Goal: Task Accomplishment & Management: Use online tool/utility

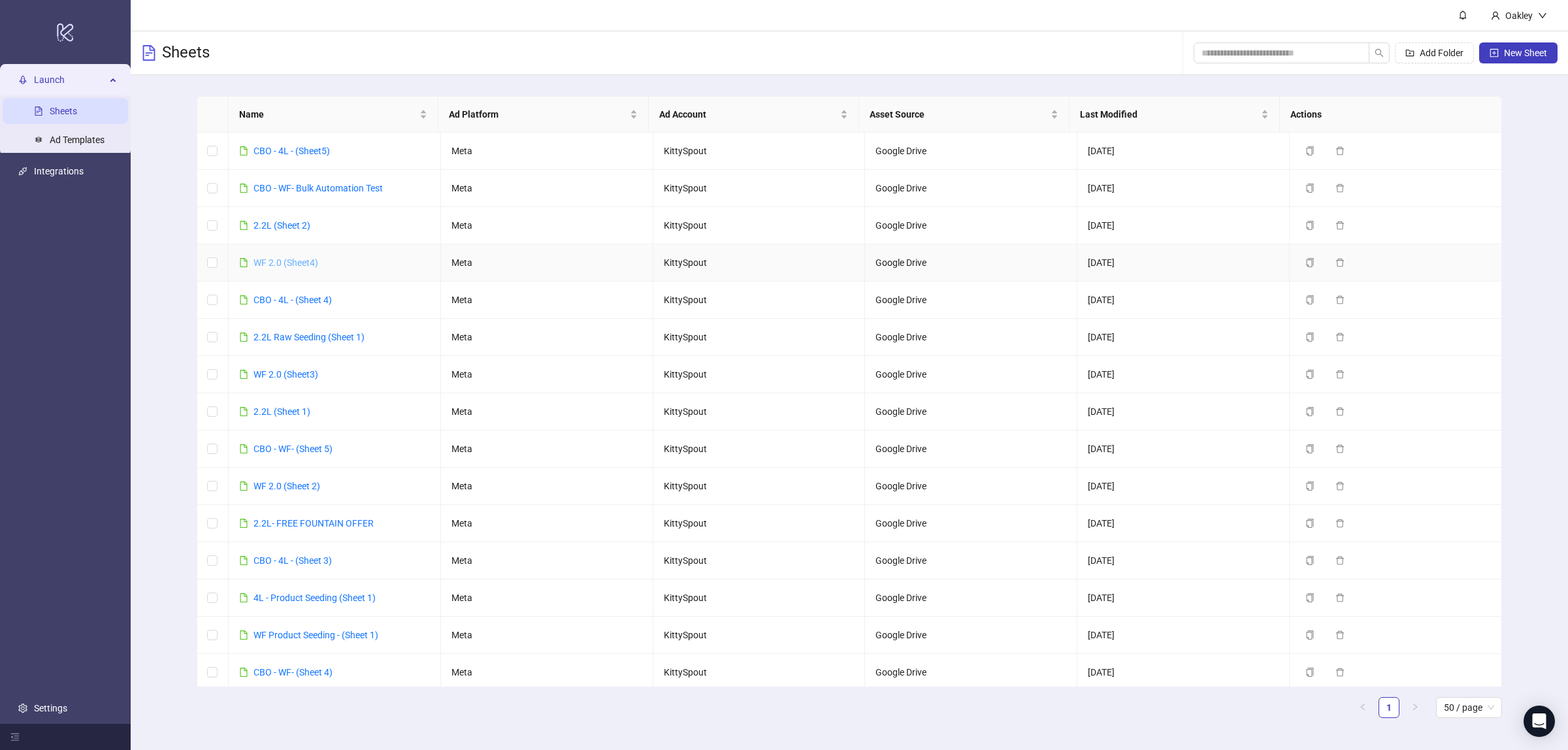
click at [301, 258] on link "WF 2.0 (Sheet4)" at bounding box center [286, 263] width 65 height 11
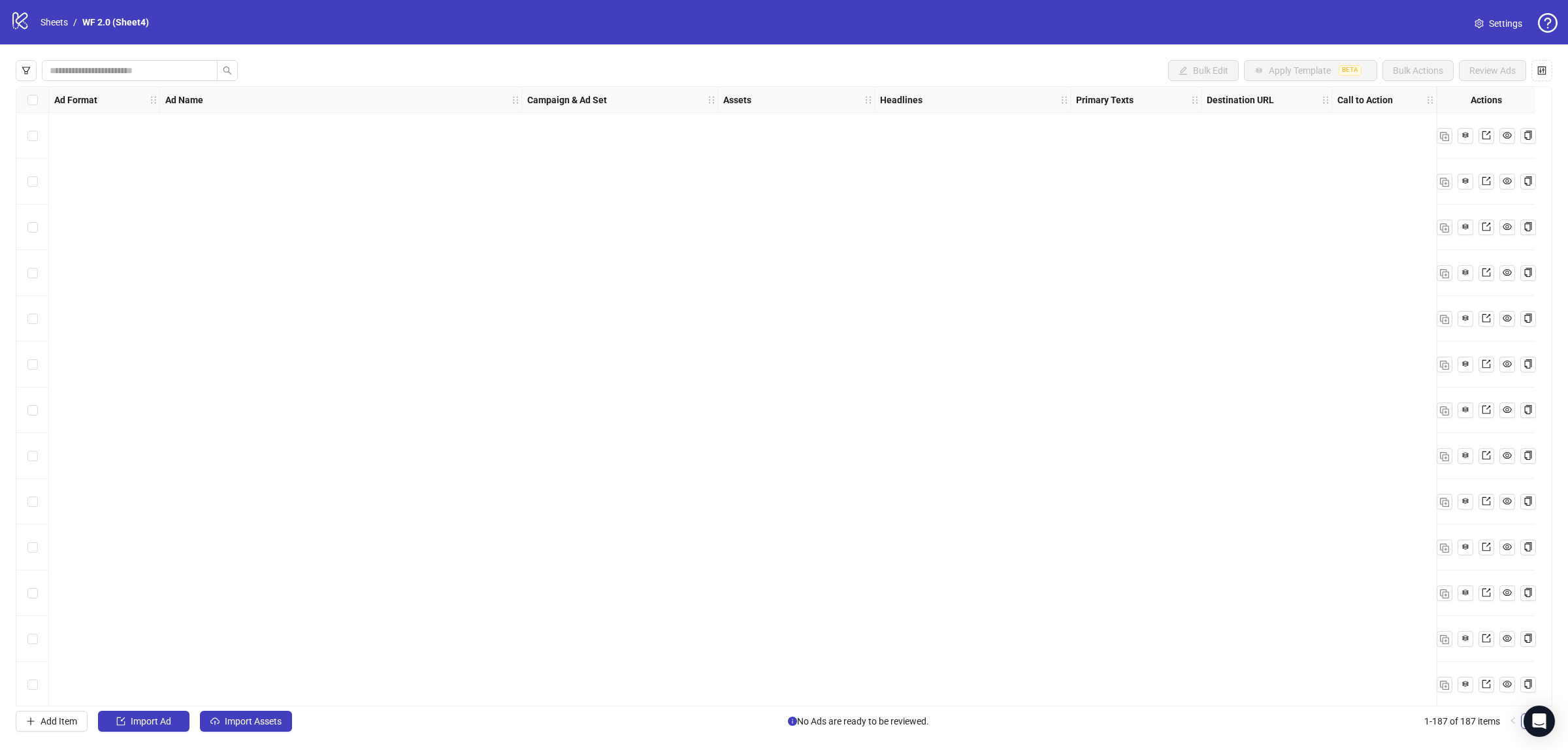
scroll to position [7966, 0]
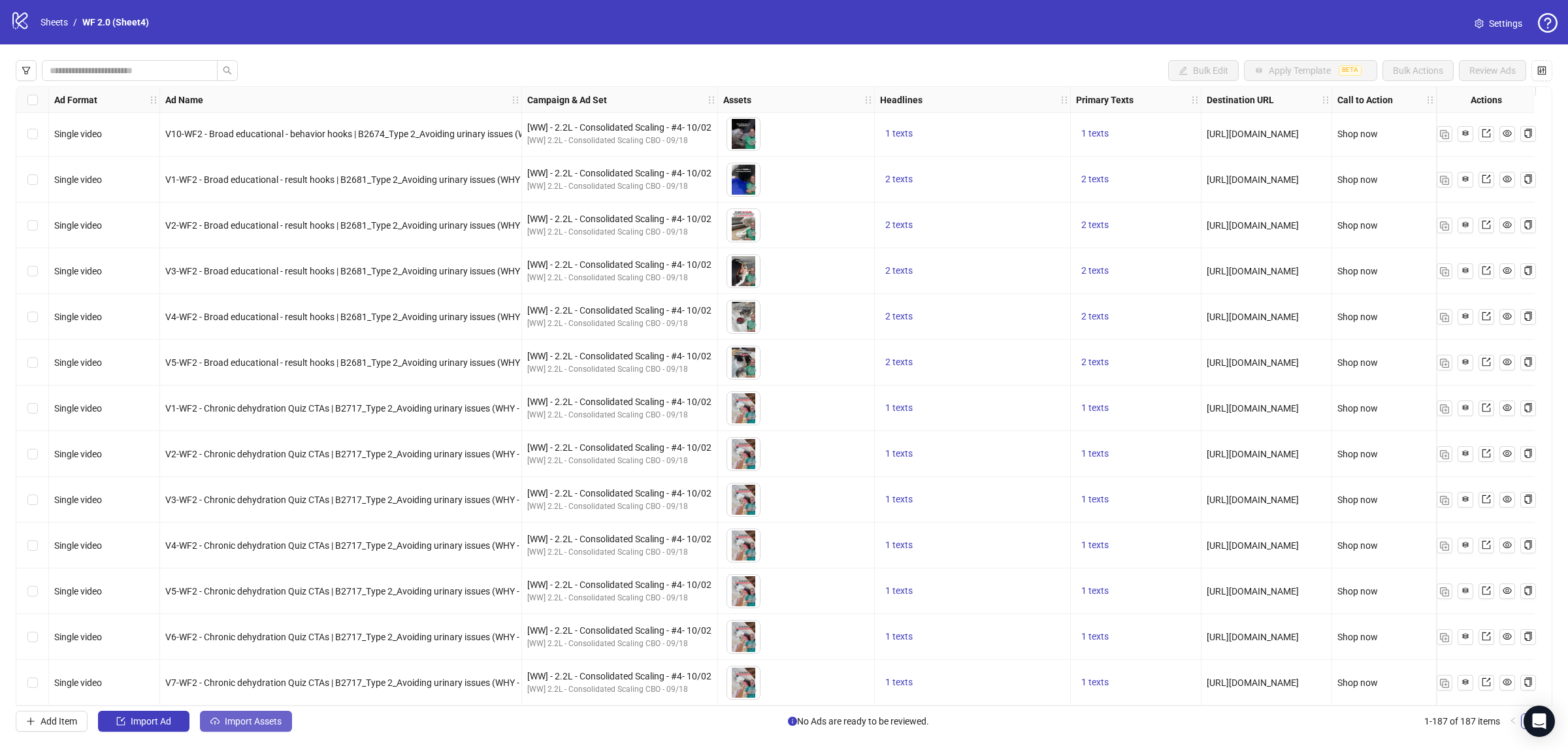
click at [213, 723] on icon "cloud-upload" at bounding box center [215, 721] width 9 height 9
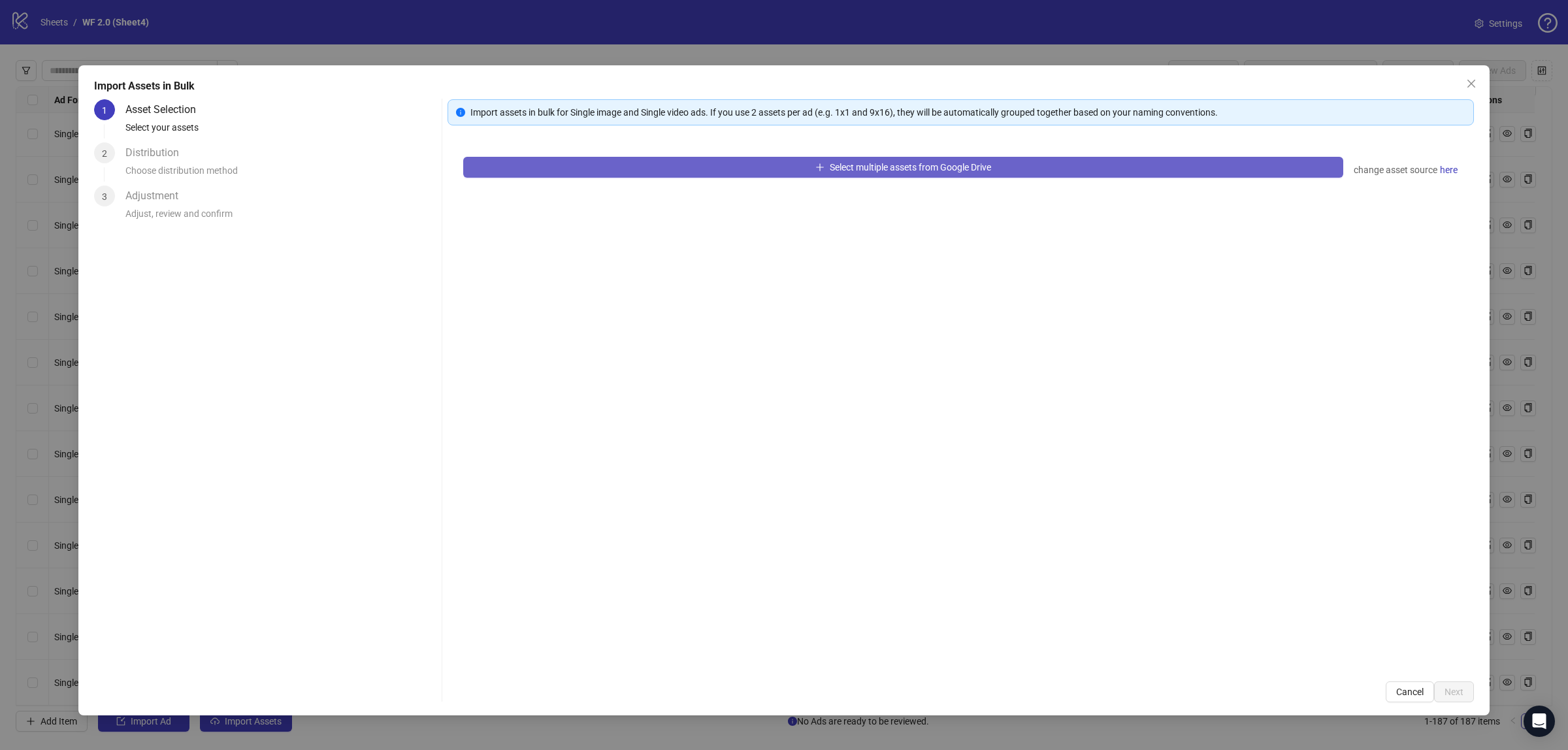
click at [606, 171] on button "Select multiple assets from Google Drive" at bounding box center [903, 167] width 880 height 21
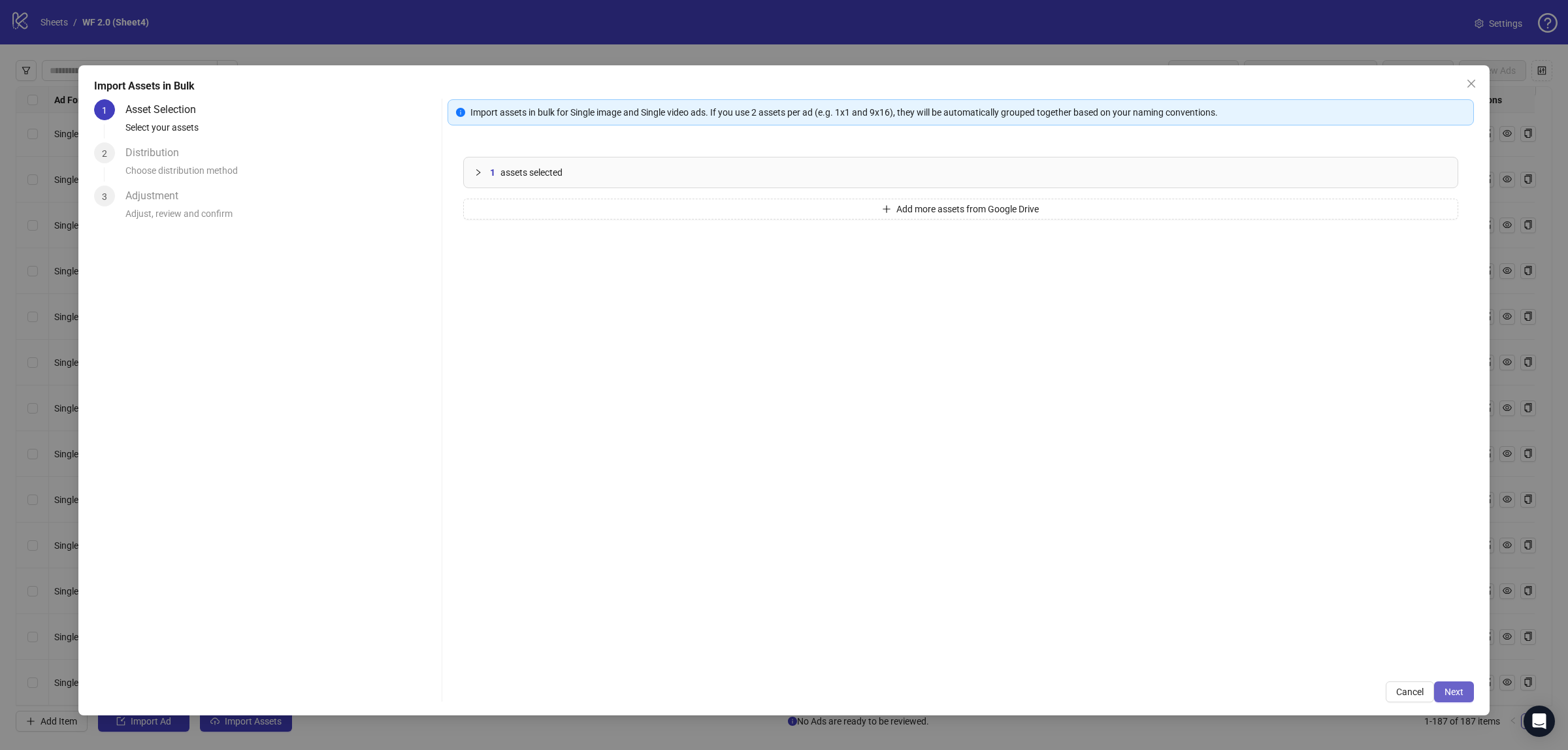
click at [1464, 689] on button "Next" at bounding box center [1454, 691] width 40 height 21
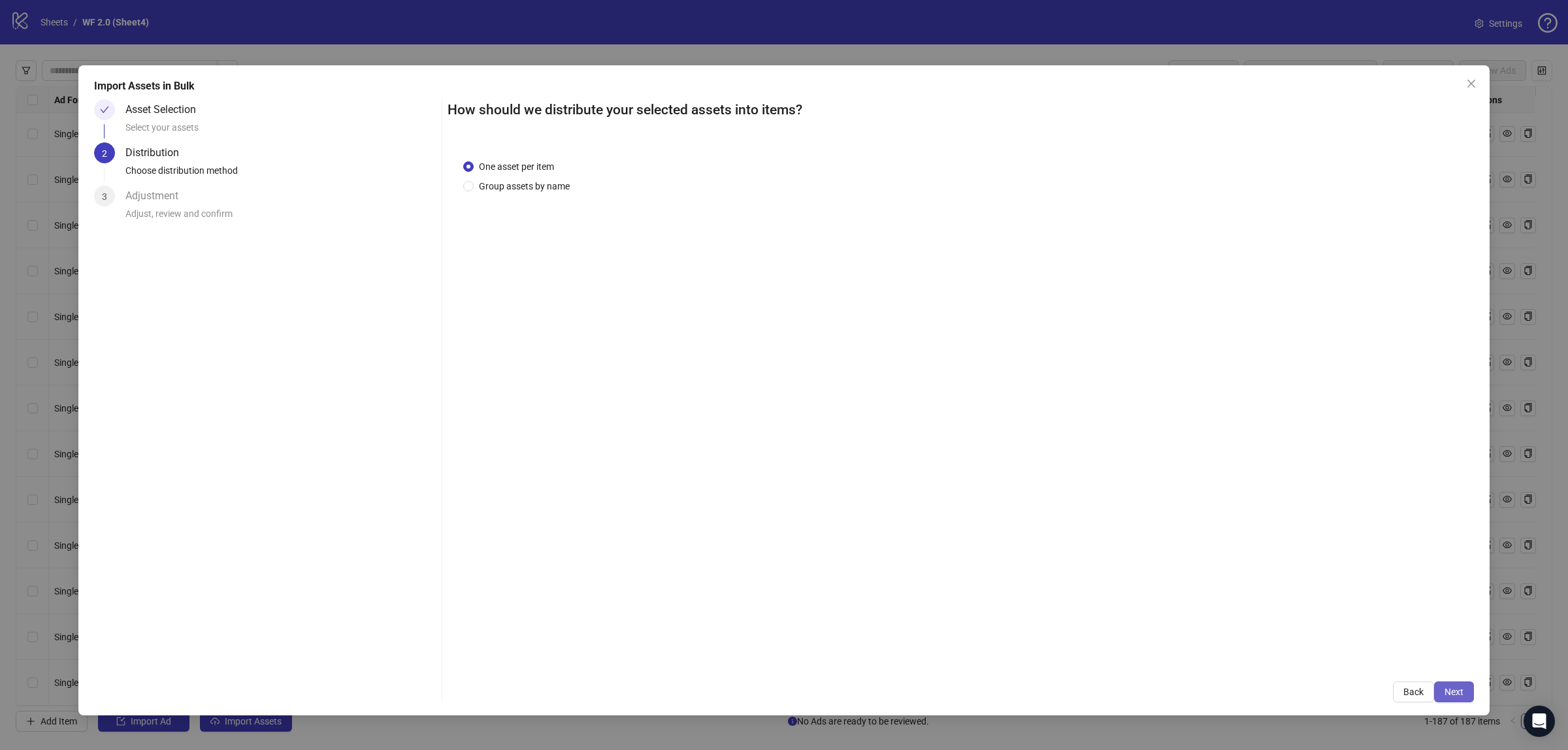
click at [1461, 693] on span "Next" at bounding box center [1454, 692] width 19 height 11
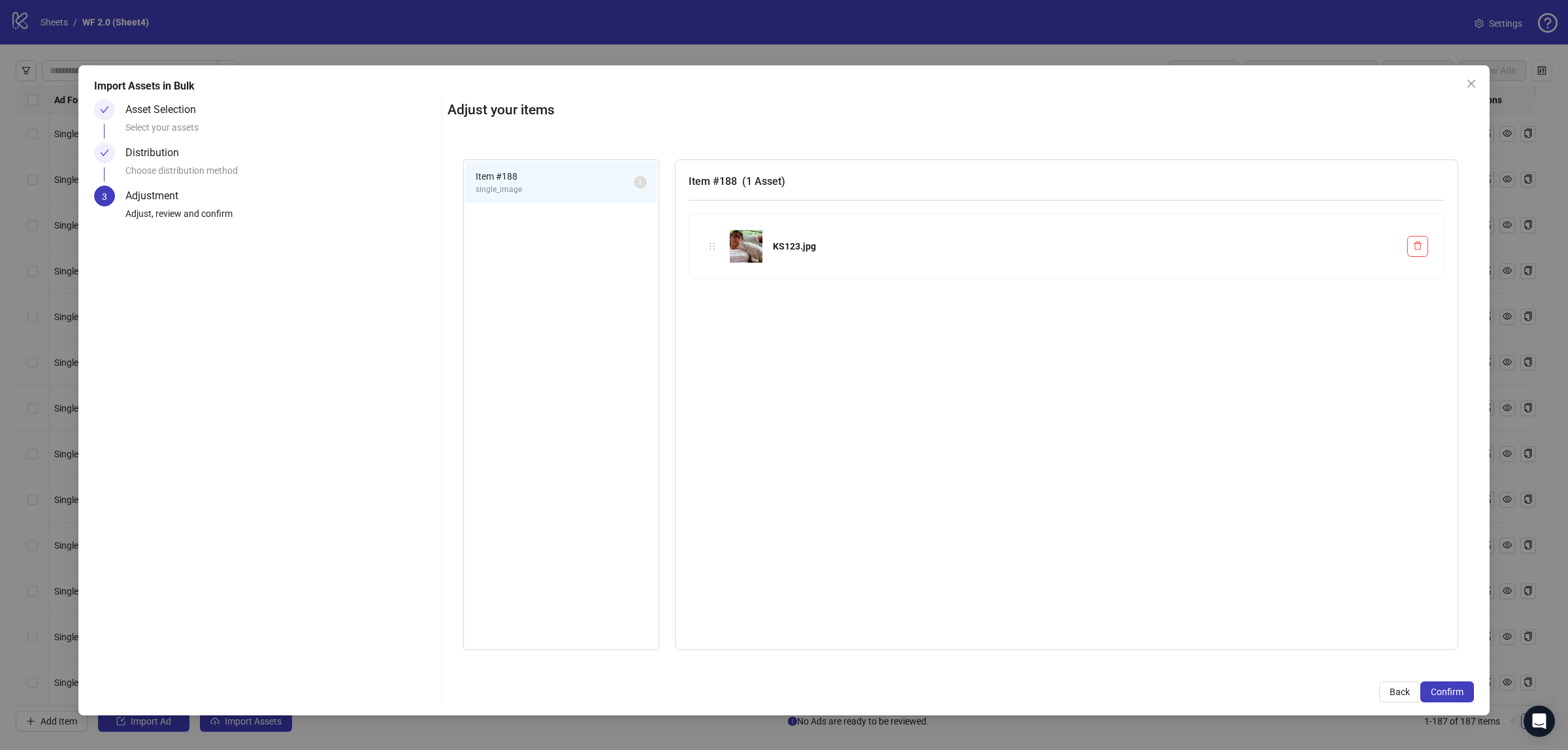
click at [739, 246] on img at bounding box center [746, 246] width 33 height 33
click at [776, 240] on div "KS123.jpg" at bounding box center [1084, 246] width 624 height 14
click at [1455, 688] on span "Confirm" at bounding box center [1447, 692] width 33 height 11
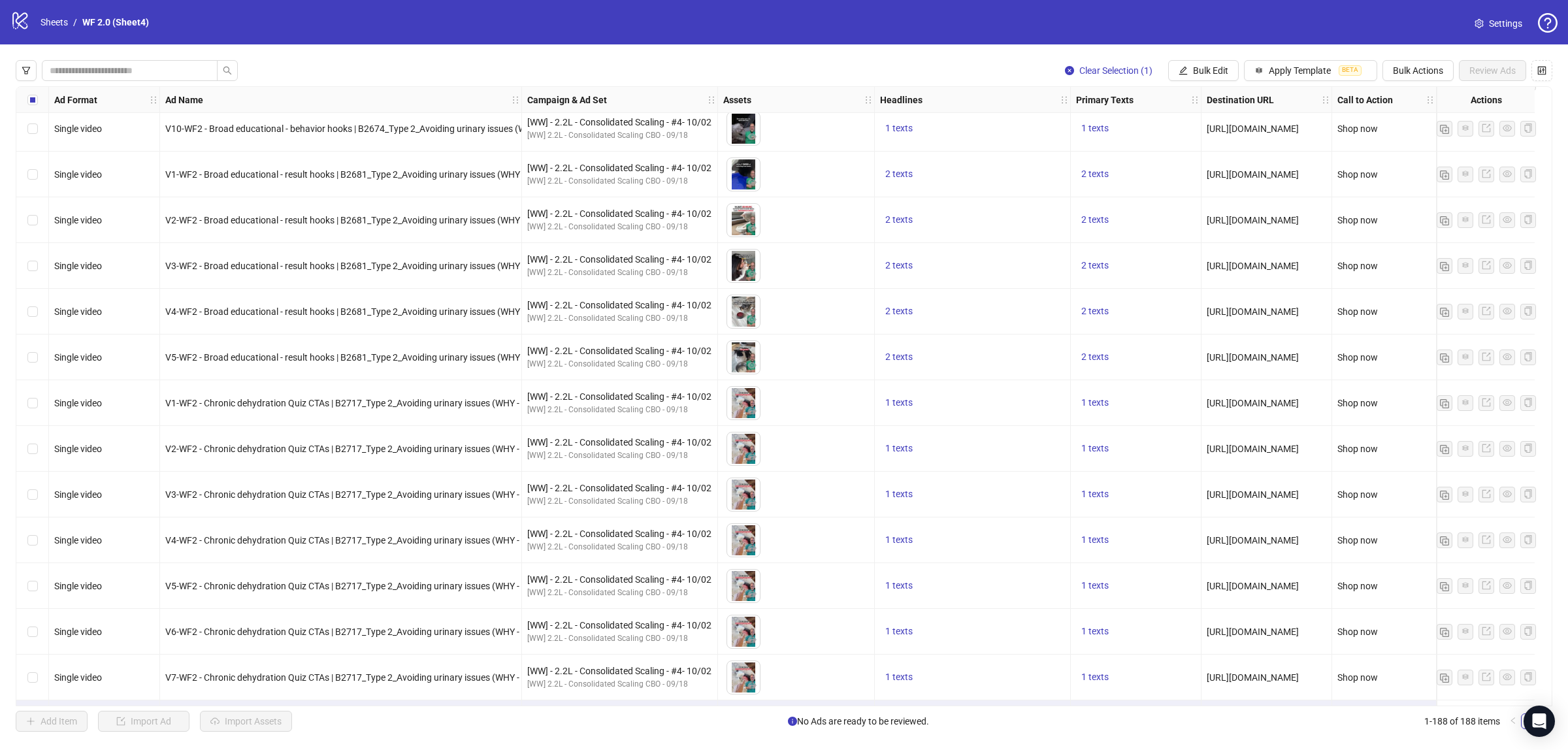
scroll to position [8012, 0]
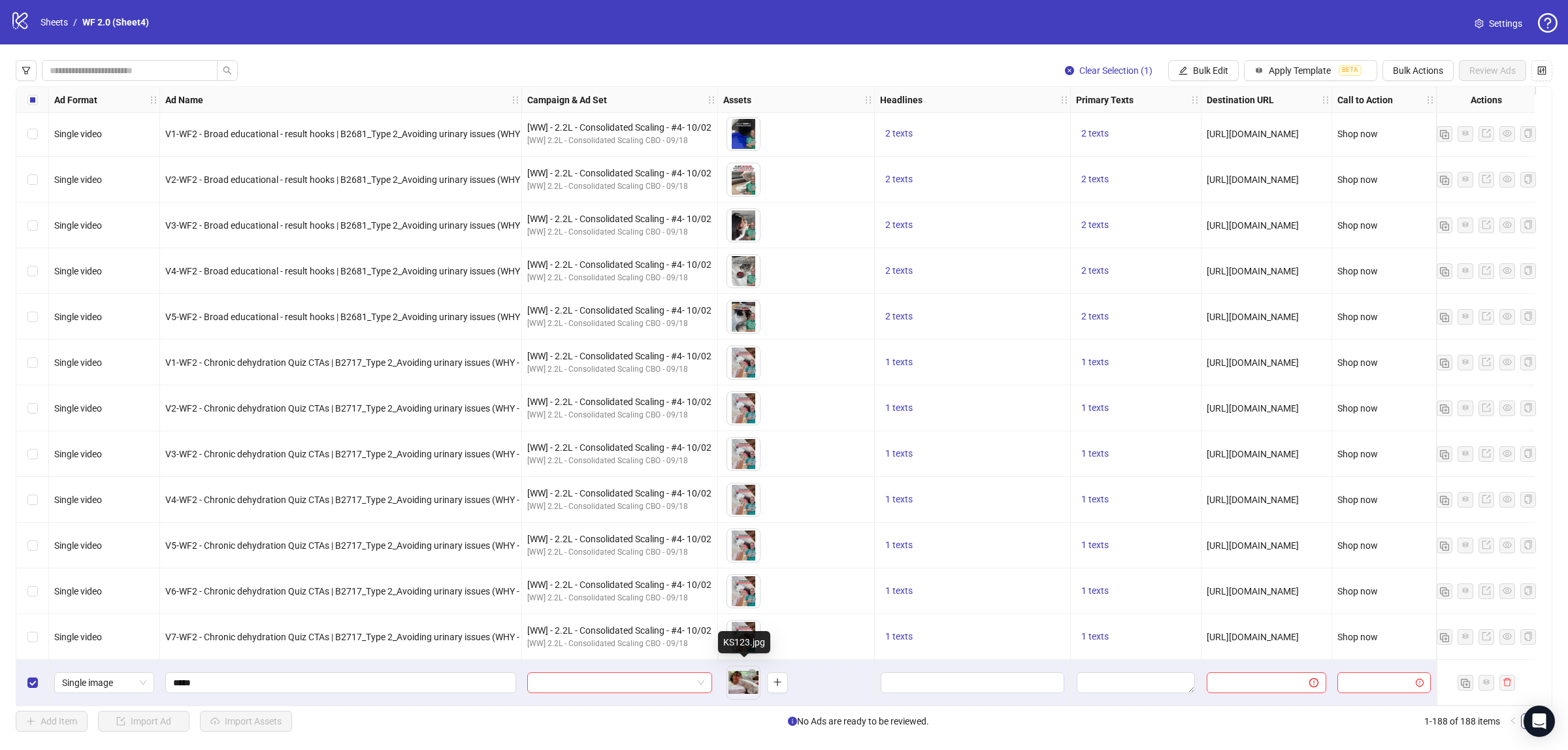
click at [736, 680] on body "logo/logo-mobile Sheets / WF 2.0 (Sheet4) Settings Clear Selection (1) Bulk Edi…" at bounding box center [784, 375] width 1568 height 750
click at [737, 683] on body "logo/logo-mobile Sheets / WF 2.0 (Sheet4) Settings Clear Selection (1) Bulk Edi…" at bounding box center [784, 375] width 1568 height 750
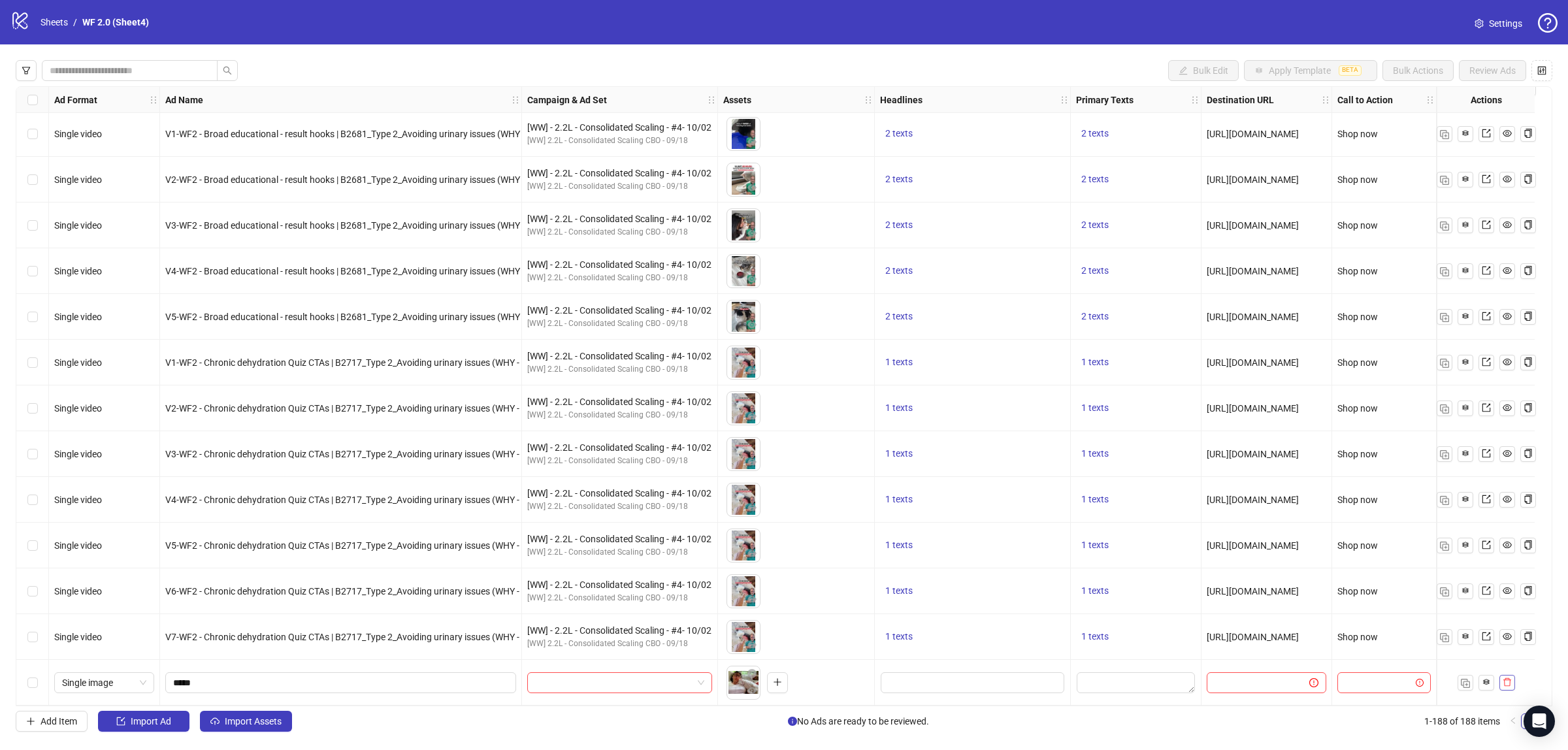
click at [1509, 675] on button "button" at bounding box center [1507, 683] width 16 height 16
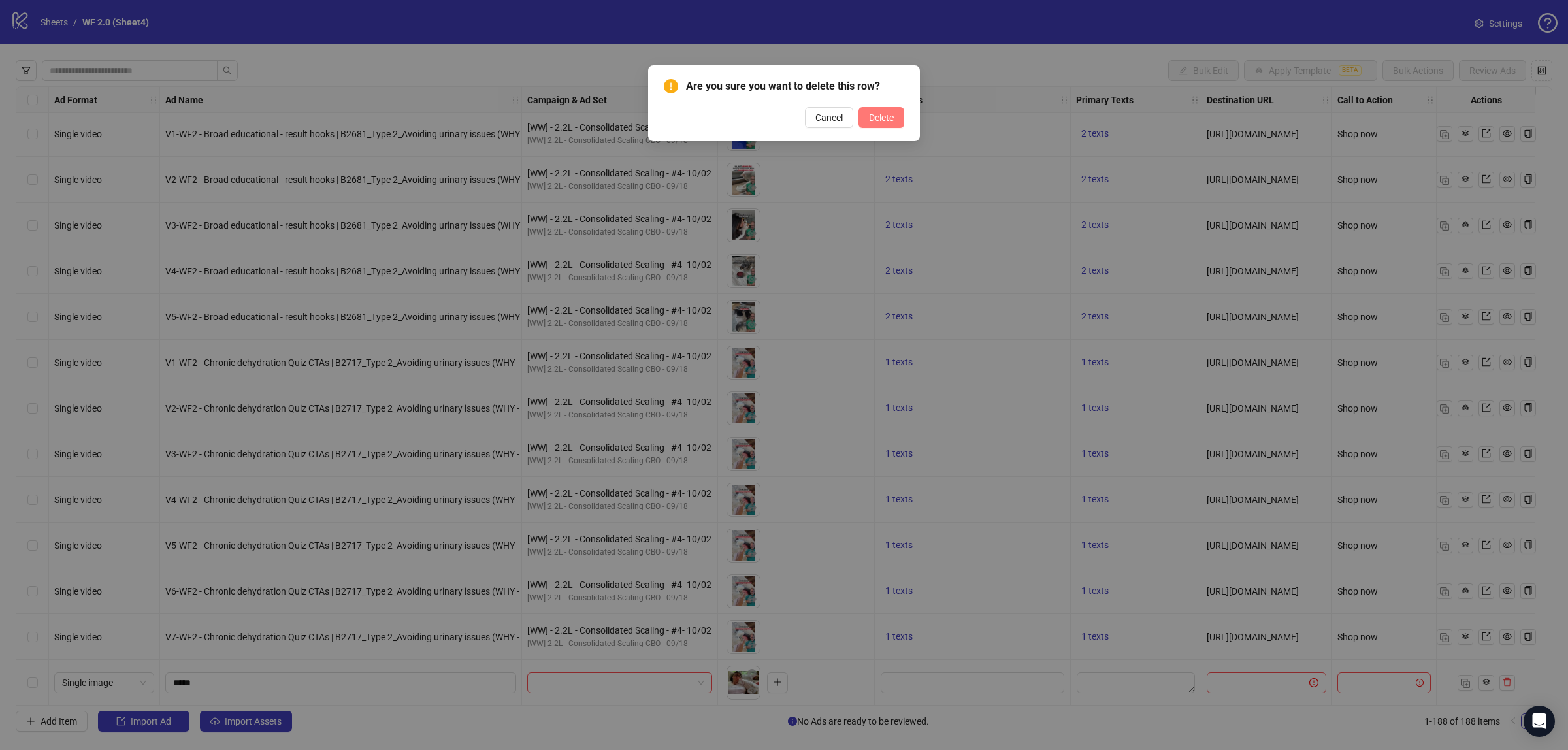
click at [880, 118] on span "Delete" at bounding box center [881, 117] width 25 height 11
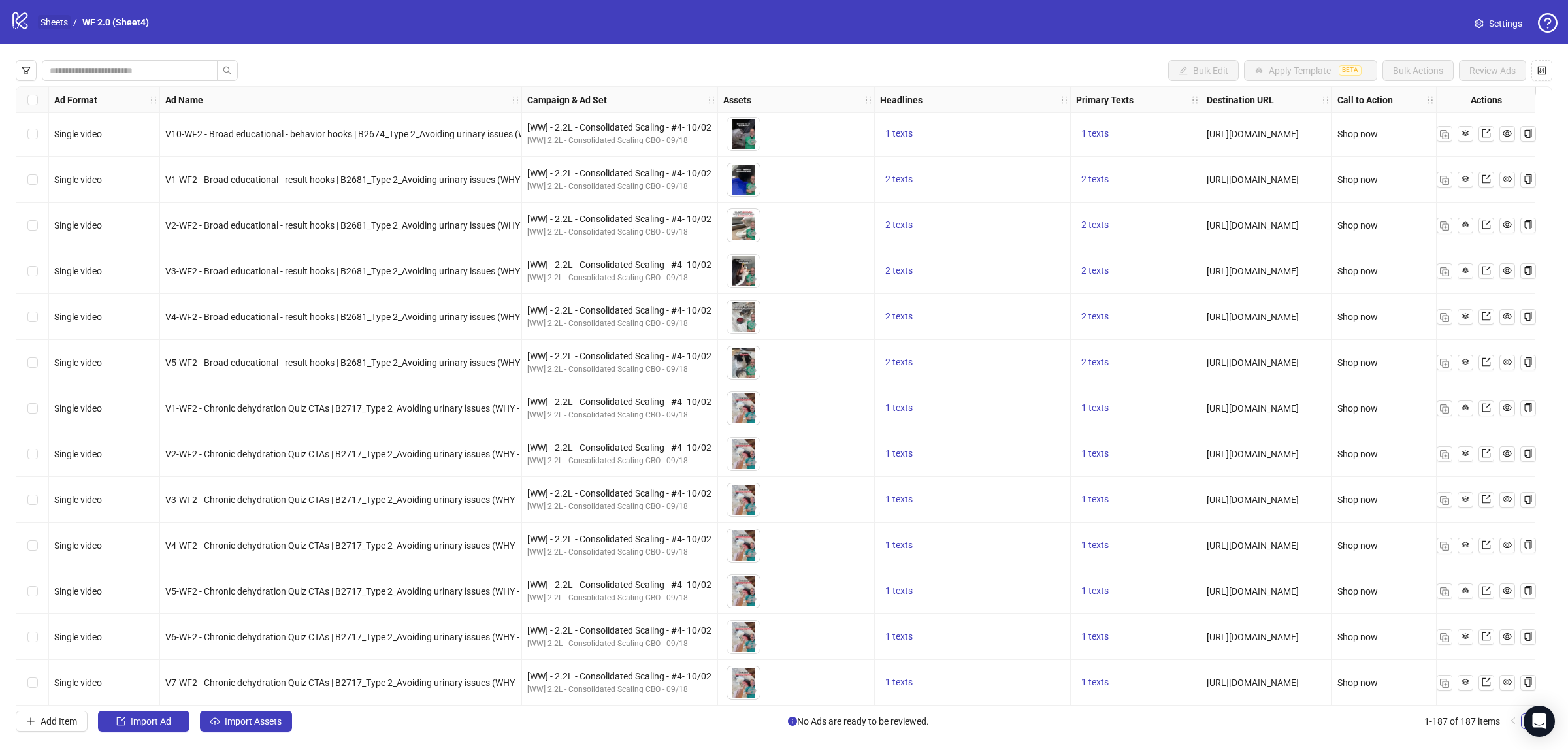
click at [43, 18] on link "Sheets" at bounding box center [54, 22] width 33 height 14
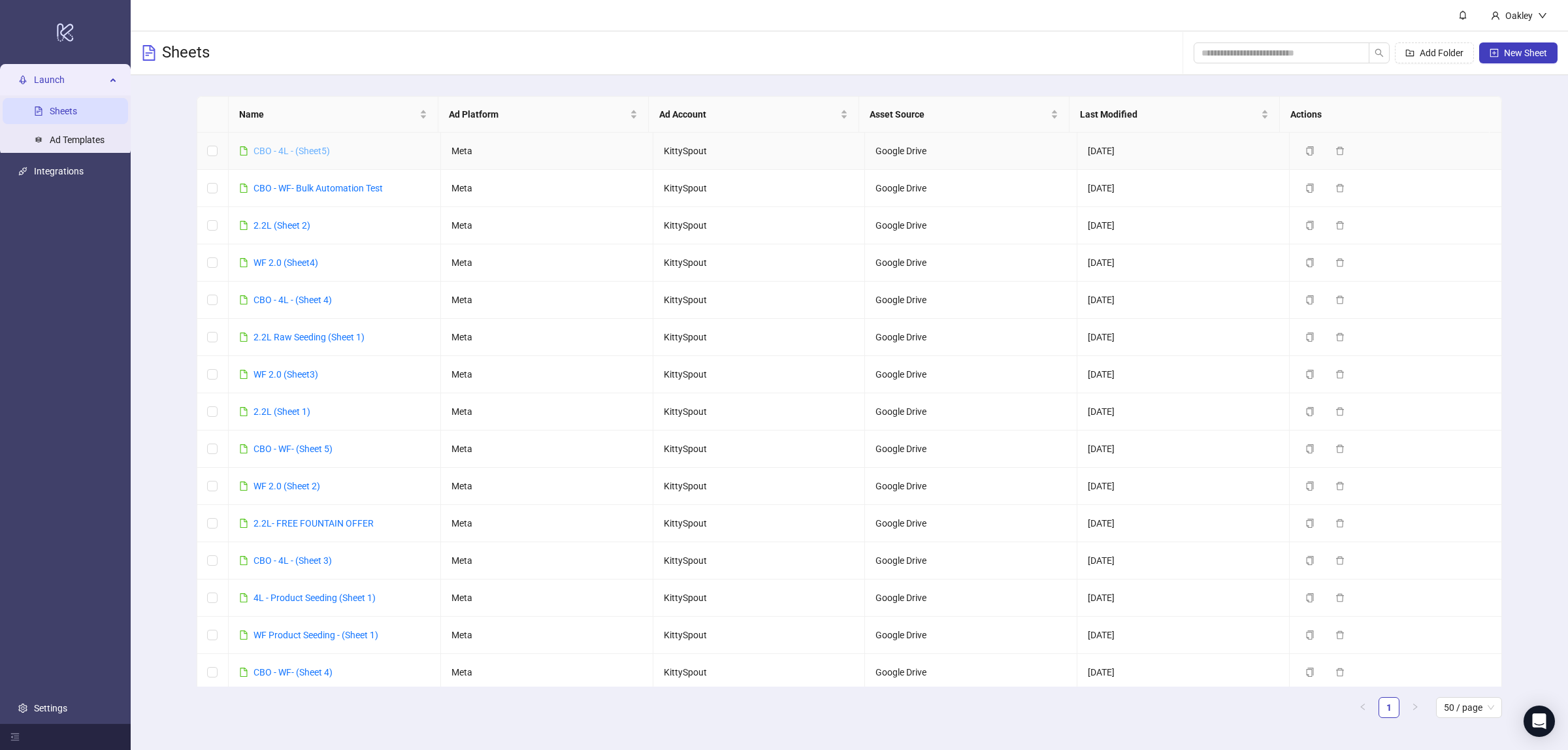
click at [279, 155] on link "CBO - 4L - (Sheet5)" at bounding box center [292, 151] width 76 height 11
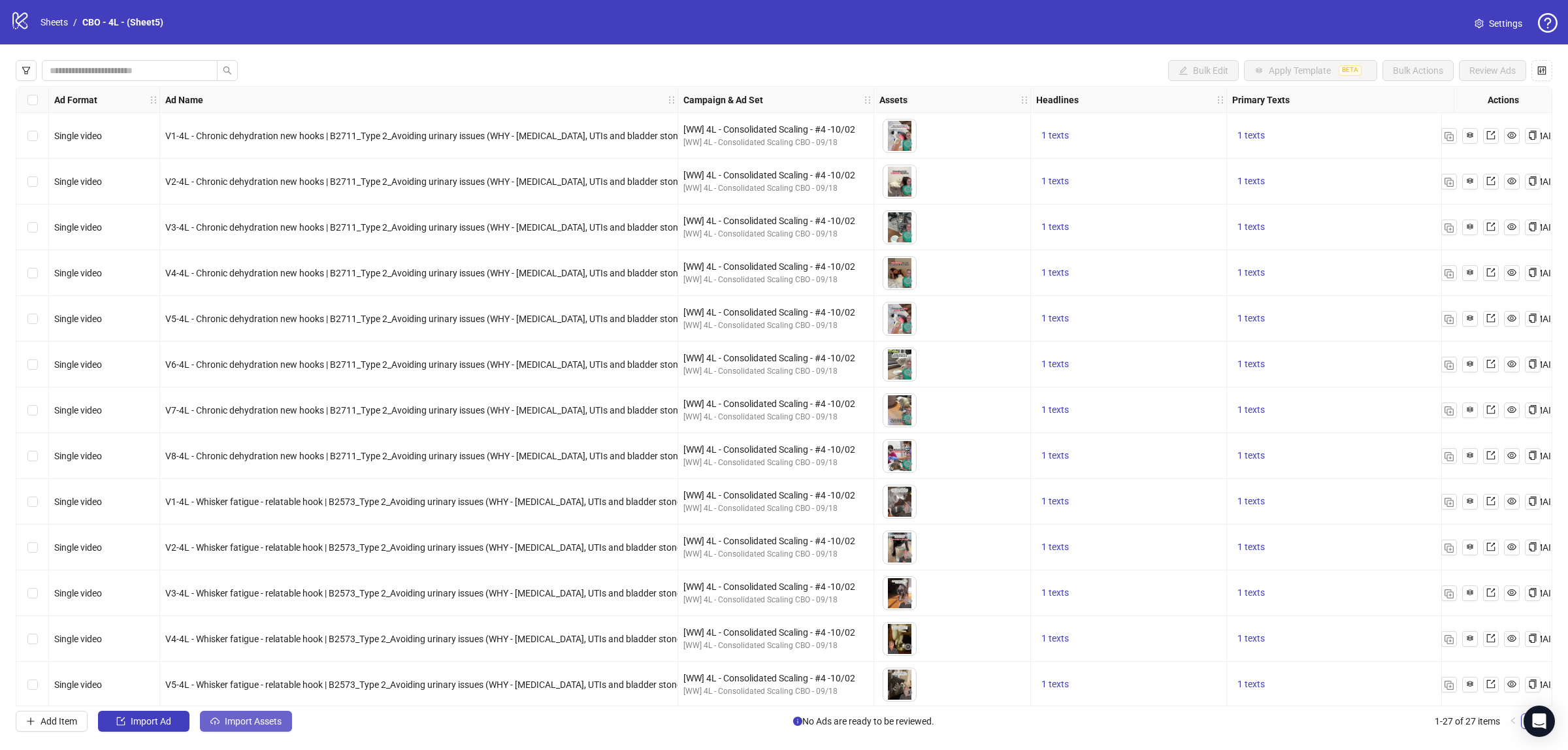
click at [238, 720] on span "Import Assets" at bounding box center [253, 722] width 57 height 11
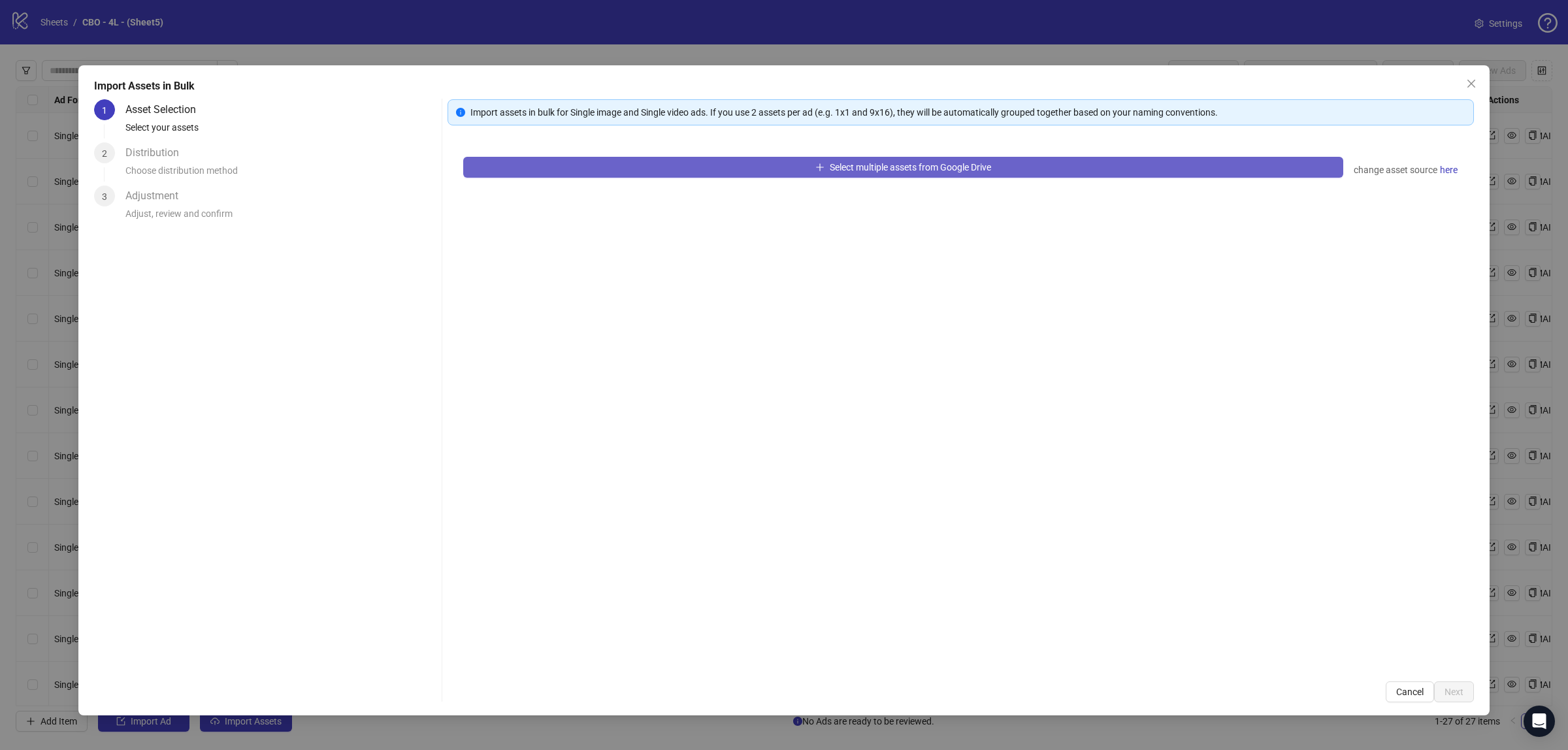
click at [602, 164] on button "Select multiple assets from Google Drive" at bounding box center [903, 167] width 880 height 21
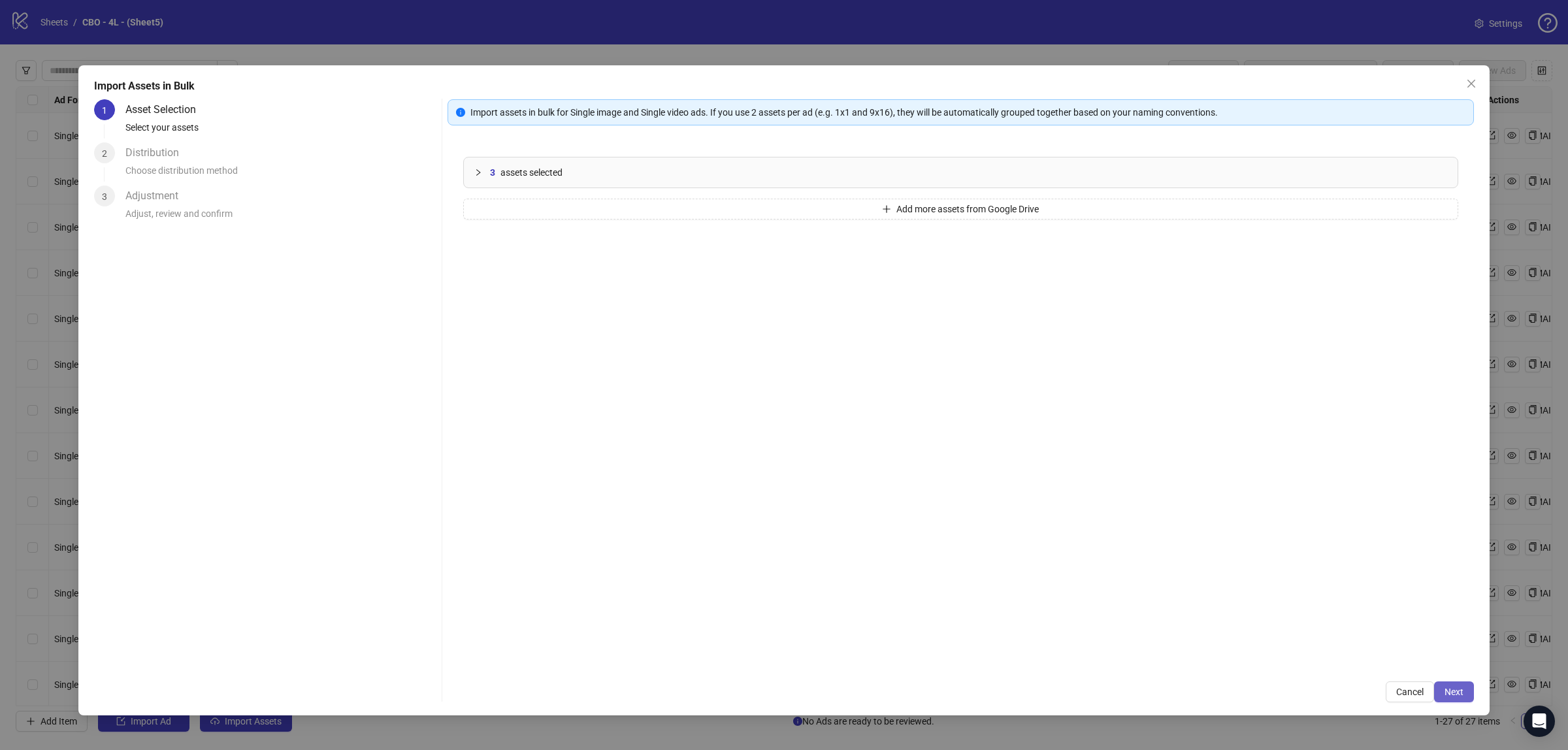
click at [1462, 684] on button "Next" at bounding box center [1454, 691] width 40 height 21
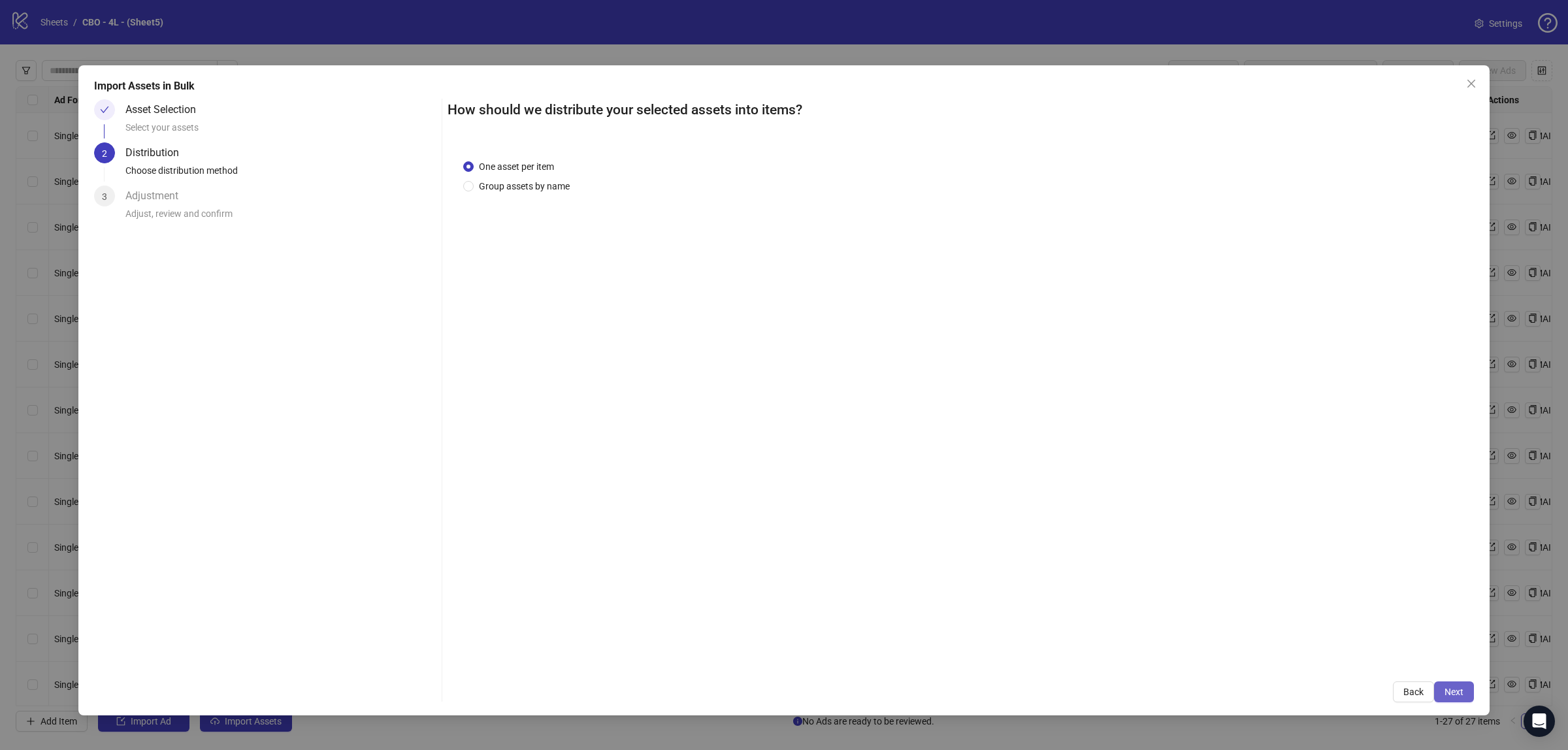
click at [1449, 694] on span "Next" at bounding box center [1454, 692] width 19 height 11
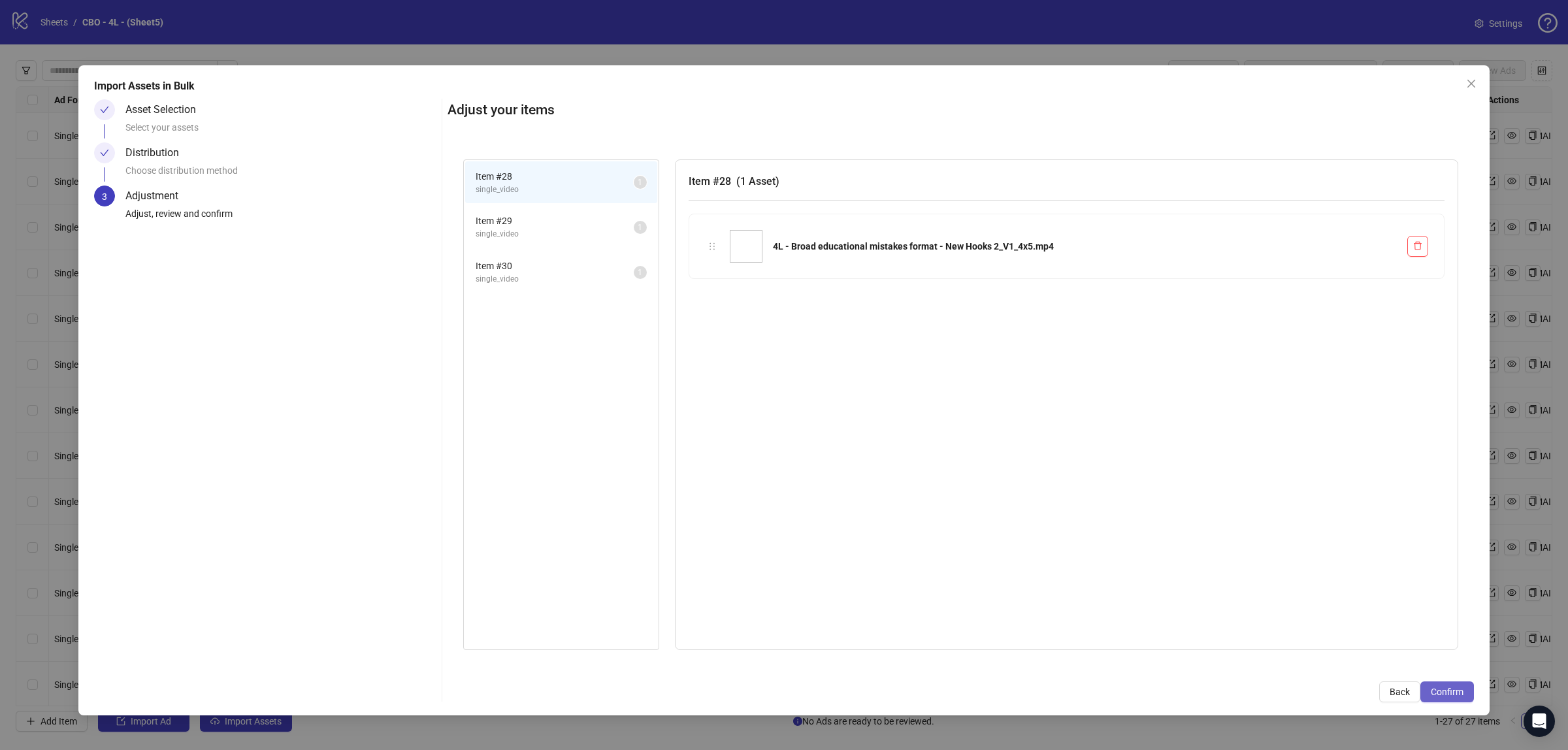
click at [1448, 699] on button "Confirm" at bounding box center [1447, 691] width 53 height 21
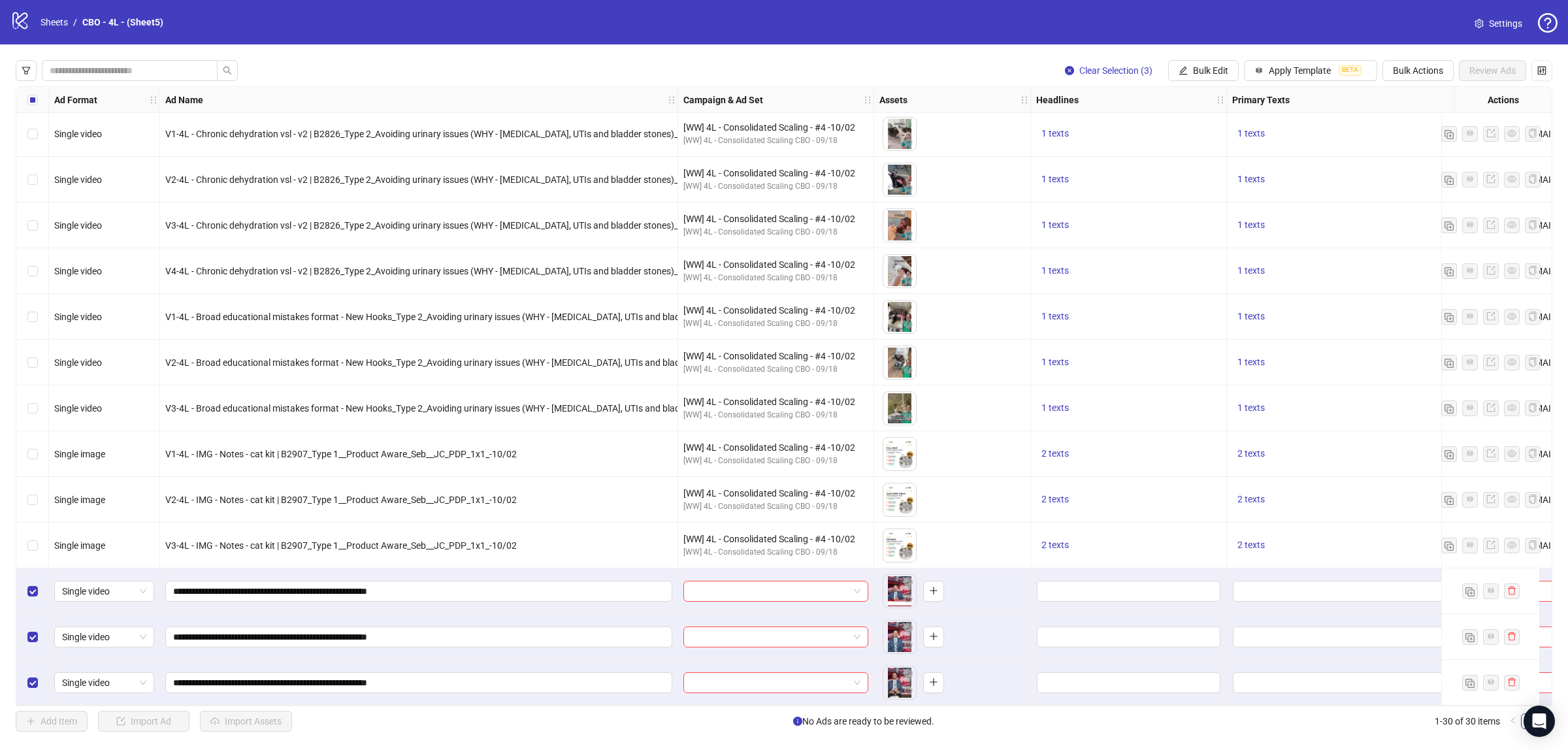
scroll to position [785, 0]
click at [1204, 63] on button "Bulk Edit" at bounding box center [1203, 70] width 71 height 21
click at [1192, 122] on span "Name" at bounding box center [1214, 118] width 78 height 14
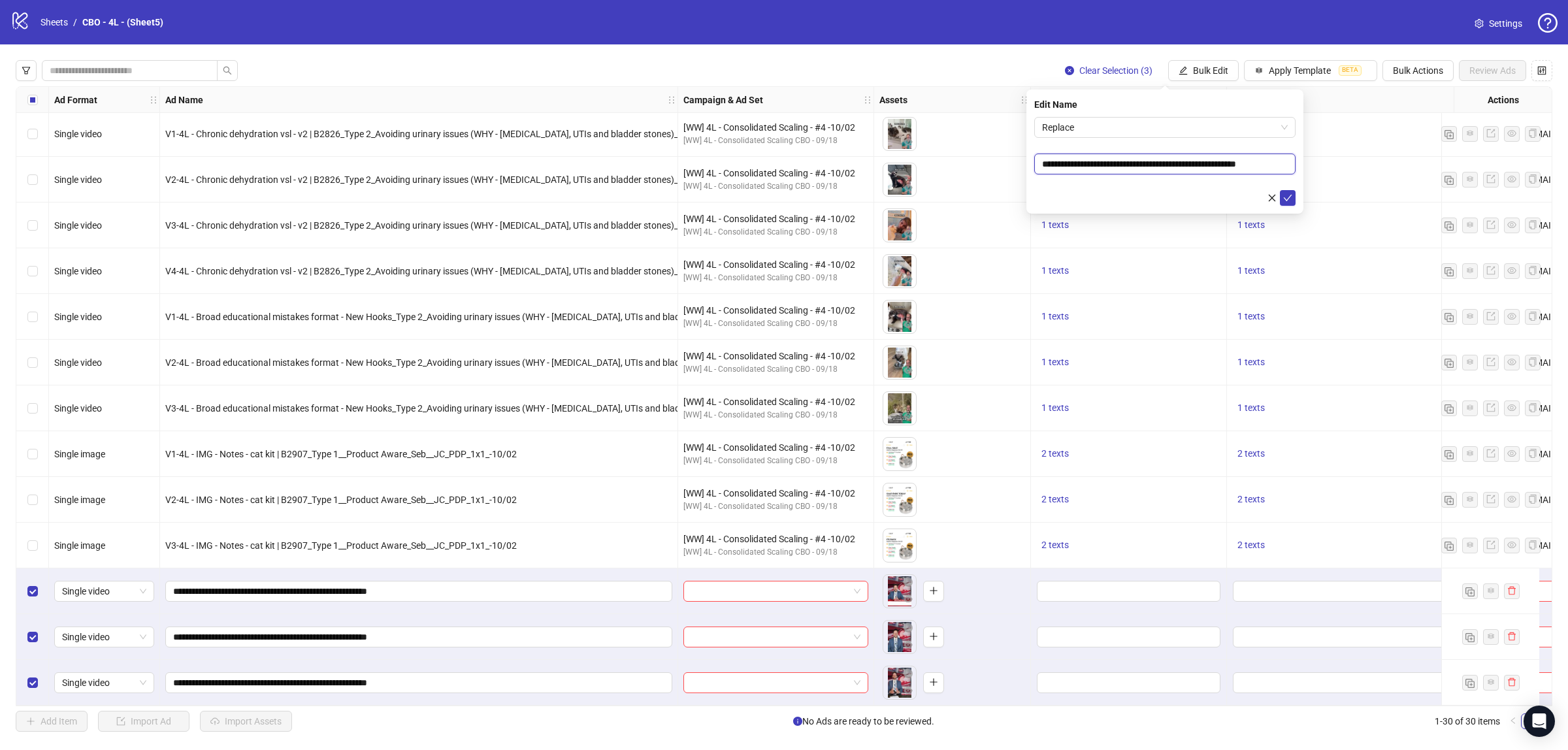
click at [1119, 158] on input "**********" at bounding box center [1164, 163] width 261 height 21
paste input "**********"
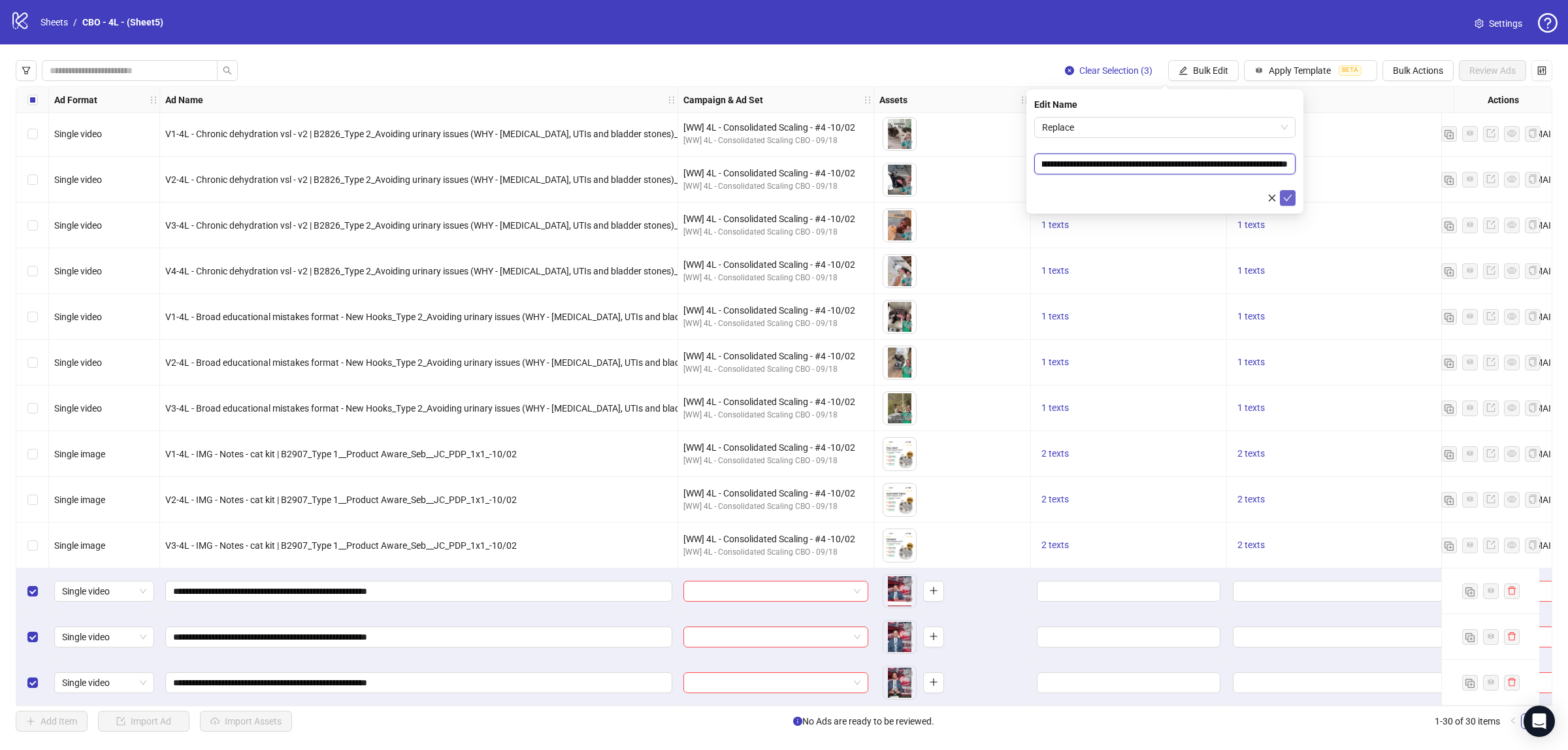
type input "**********"
click at [1291, 194] on icon "check" at bounding box center [1288, 198] width 9 height 9
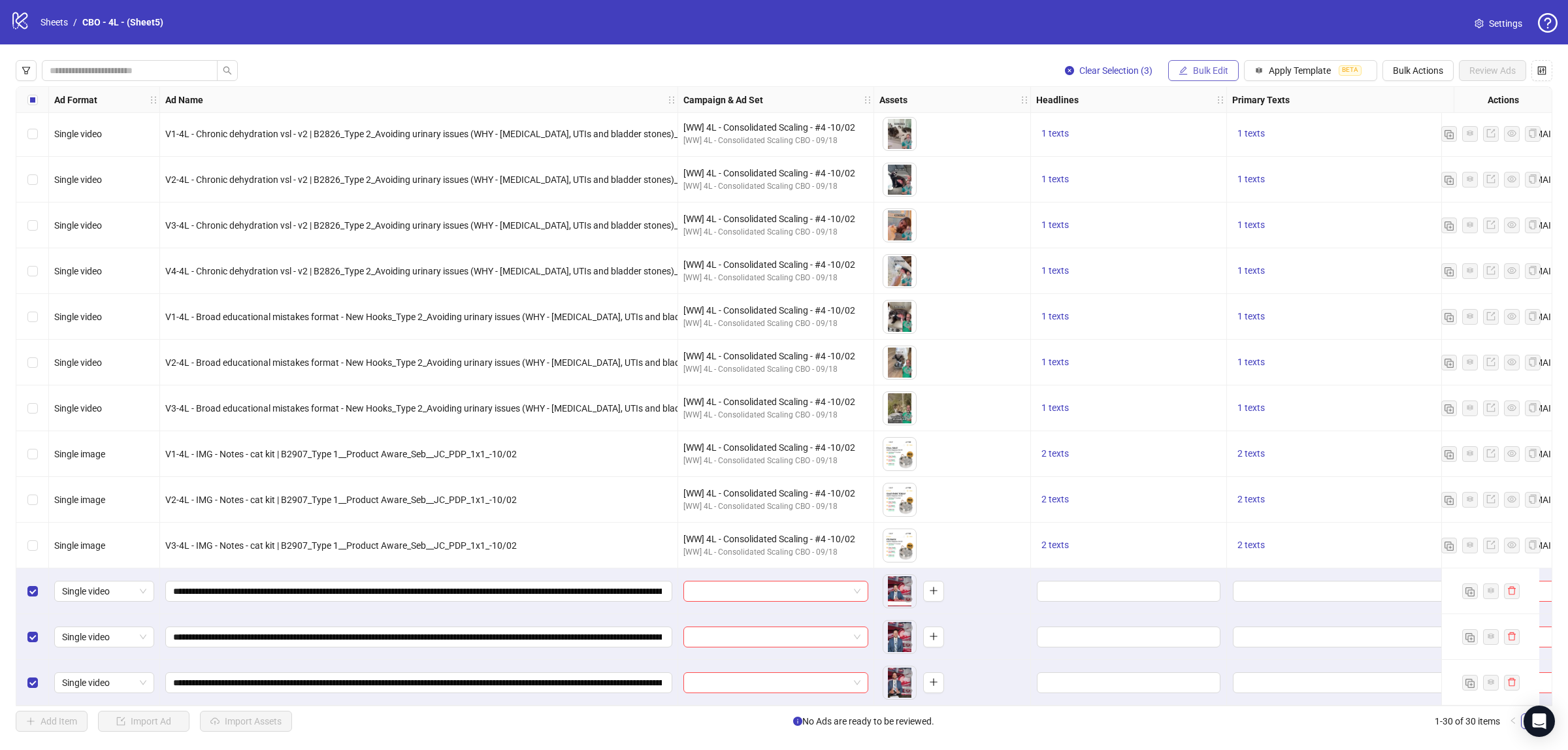
click at [1215, 80] on button "Bulk Edit" at bounding box center [1203, 70] width 71 height 21
click at [1189, 112] on span "Name" at bounding box center [1214, 118] width 78 height 14
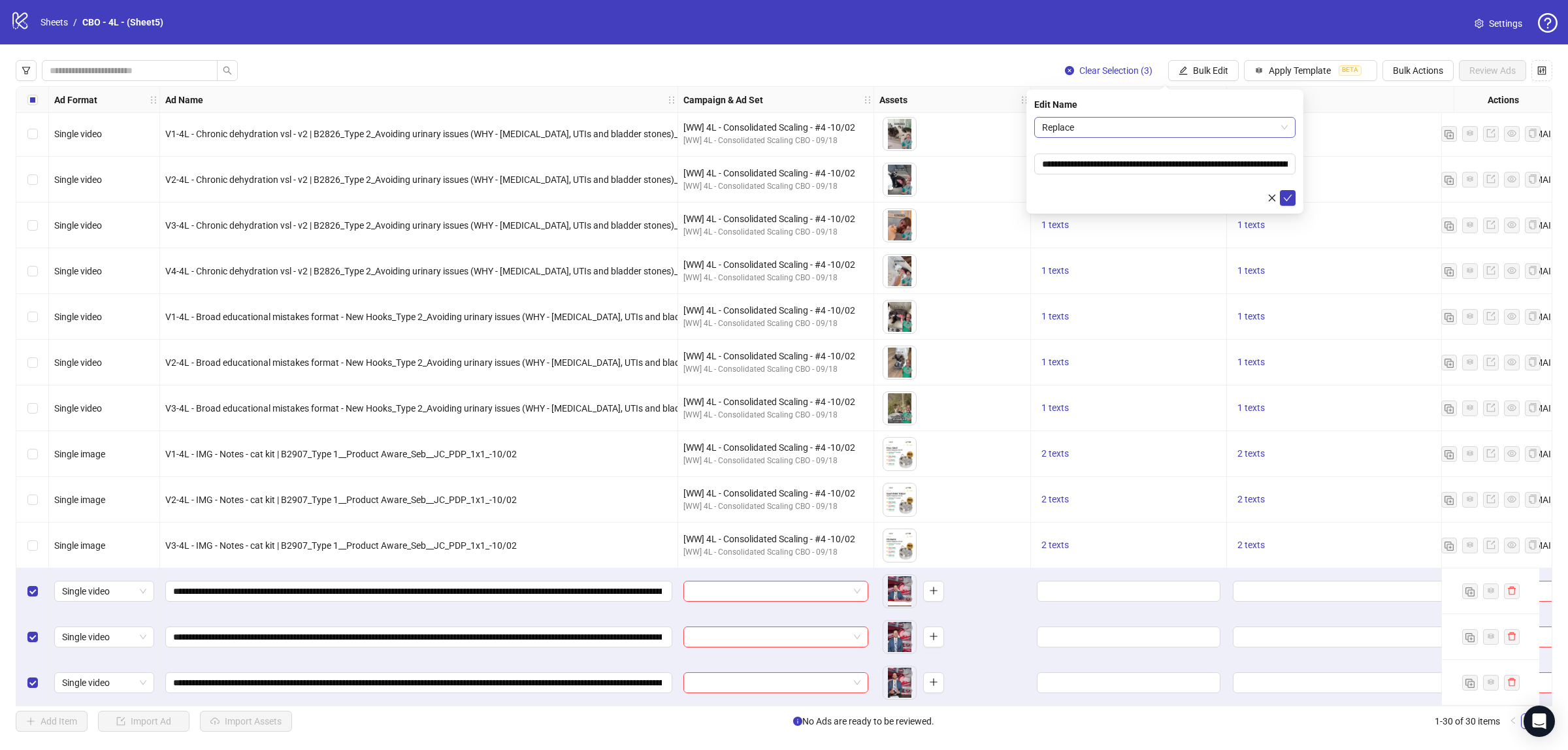
click at [1125, 131] on span "Replace" at bounding box center [1164, 127] width 245 height 20
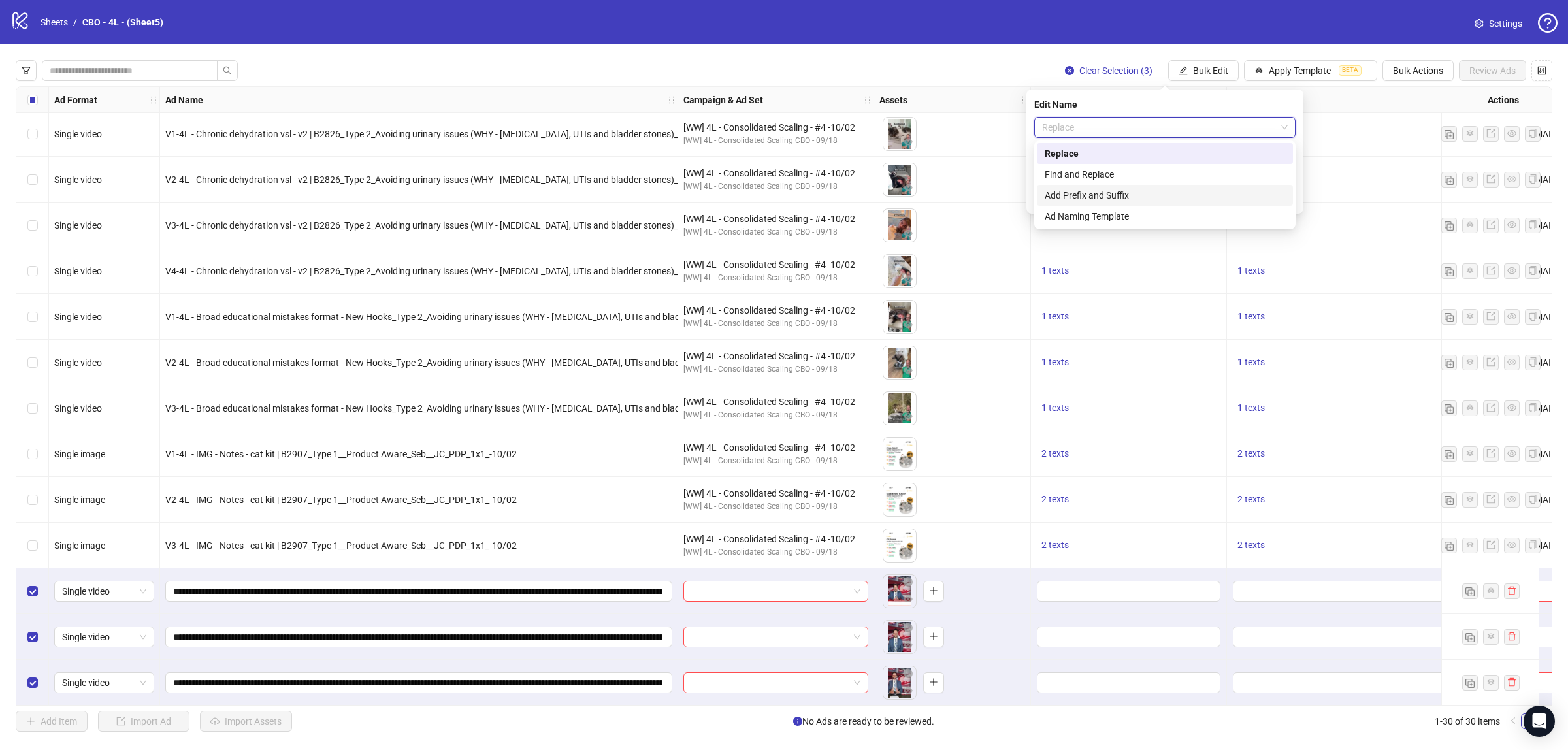
click at [1122, 197] on div "Add Prefix and Suffix" at bounding box center [1164, 195] width 240 height 14
click at [1114, 164] on input "text" at bounding box center [1164, 163] width 261 height 21
type input "***"
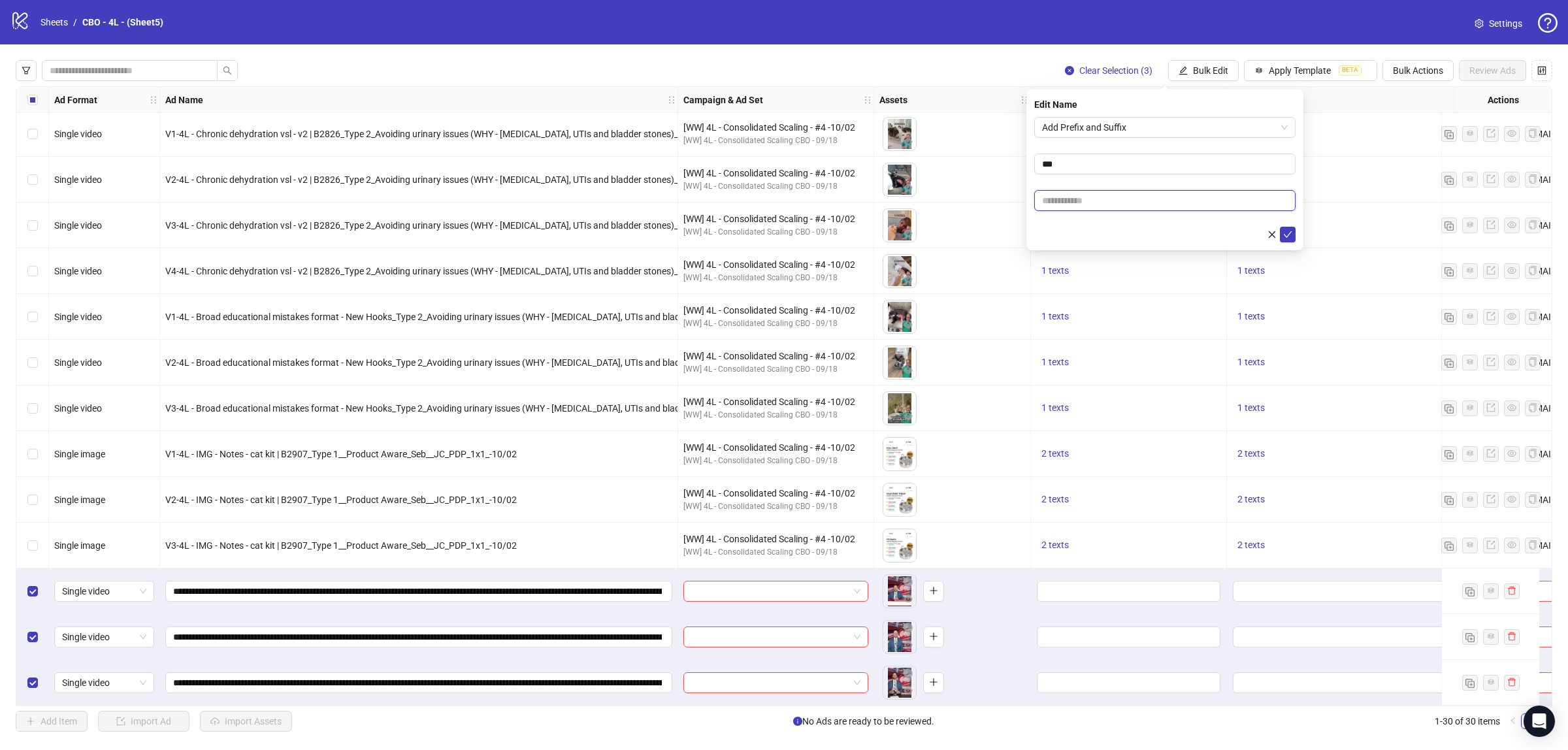
click at [1135, 198] on input "text" at bounding box center [1164, 200] width 261 height 21
type input "******"
click at [1288, 240] on button "submit" at bounding box center [1287, 234] width 16 height 16
click at [183, 634] on input "**********" at bounding box center [417, 636] width 488 height 14
type input "**********"
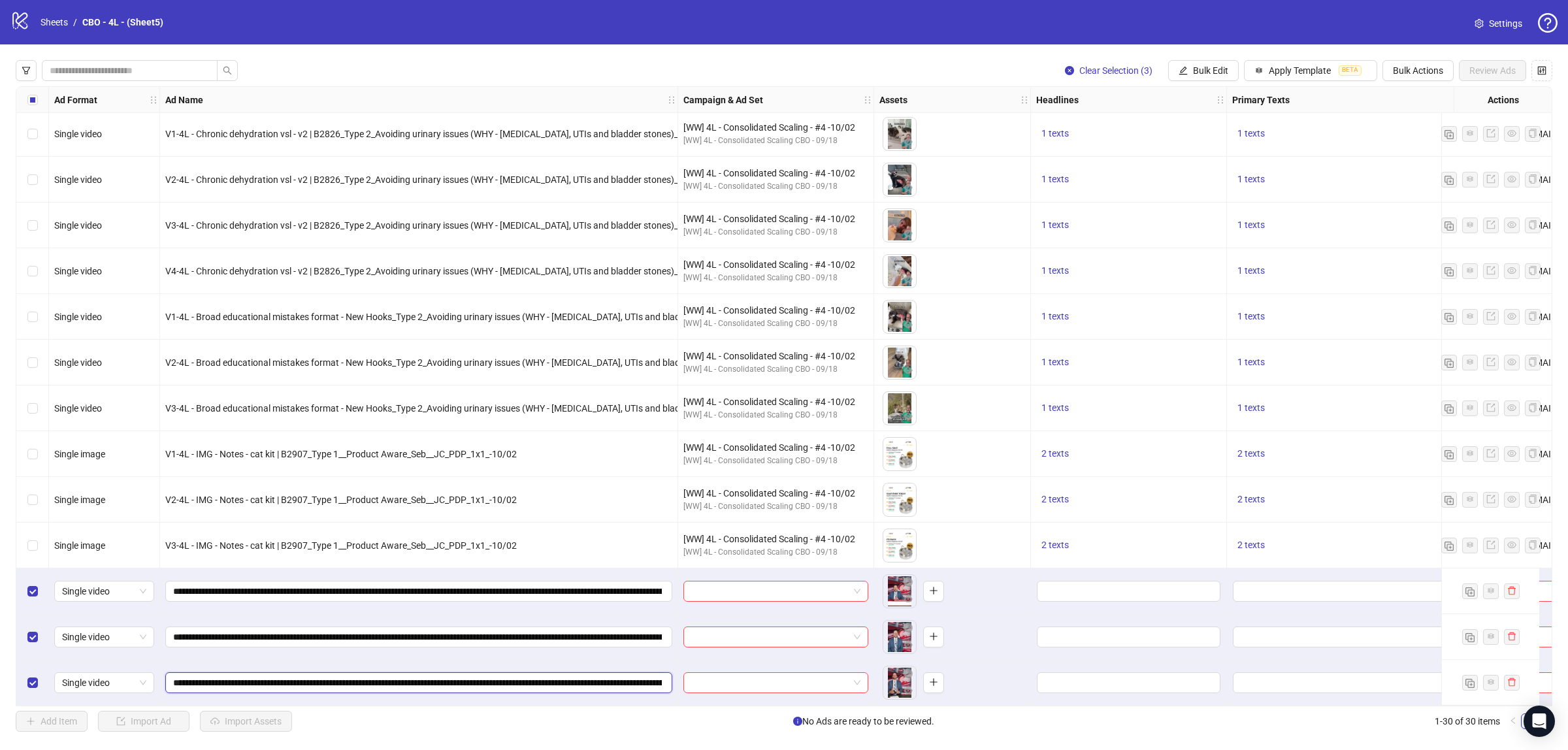
click at [185, 678] on input "**********" at bounding box center [417, 682] width 488 height 14
type input "**********"
click at [1203, 67] on span "Bulk Edit" at bounding box center [1210, 71] width 35 height 11
click at [1206, 136] on span "Campaign & Ad Set" at bounding box center [1214, 139] width 78 height 14
click at [1087, 134] on input "search" at bounding box center [1158, 127] width 234 height 20
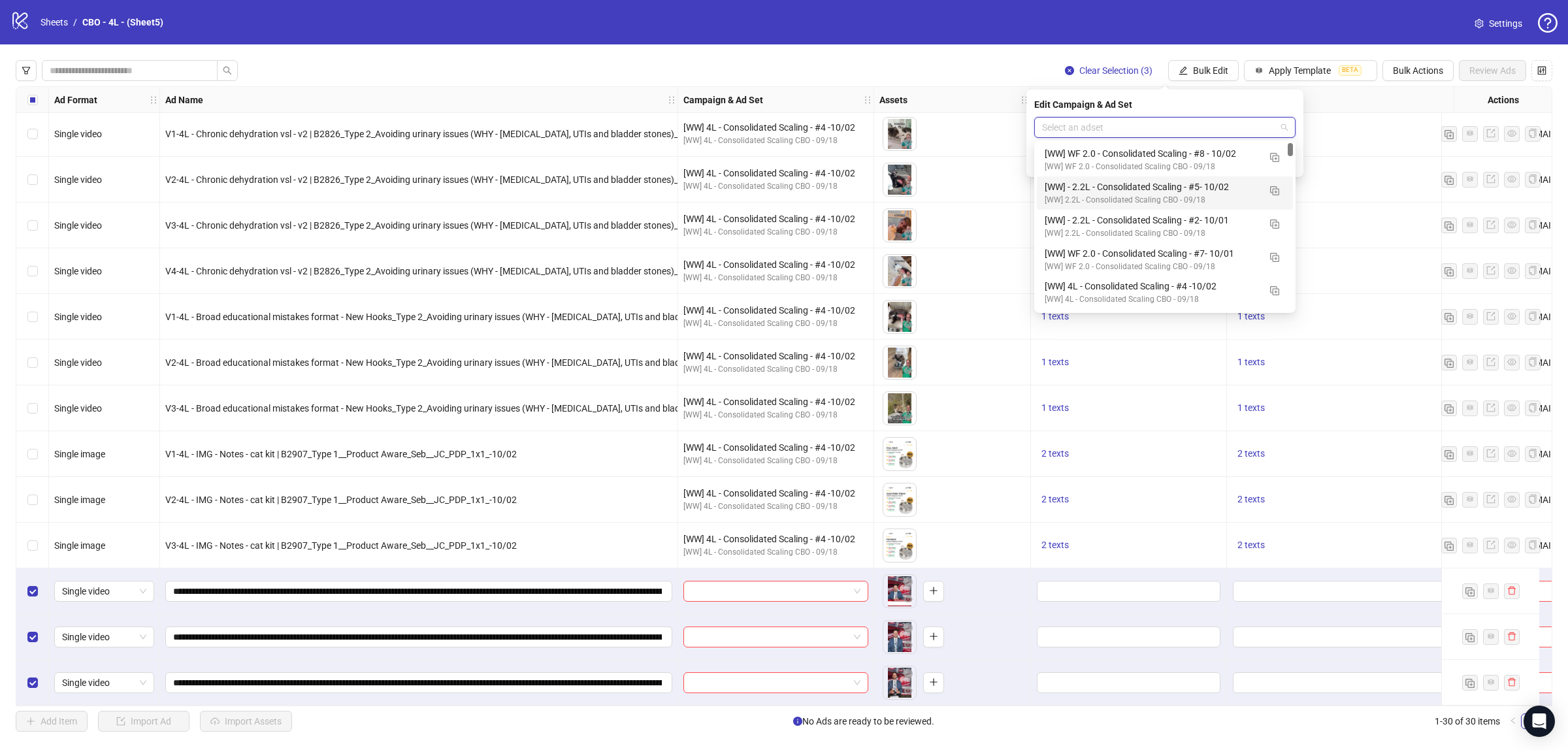
scroll to position [82, 0]
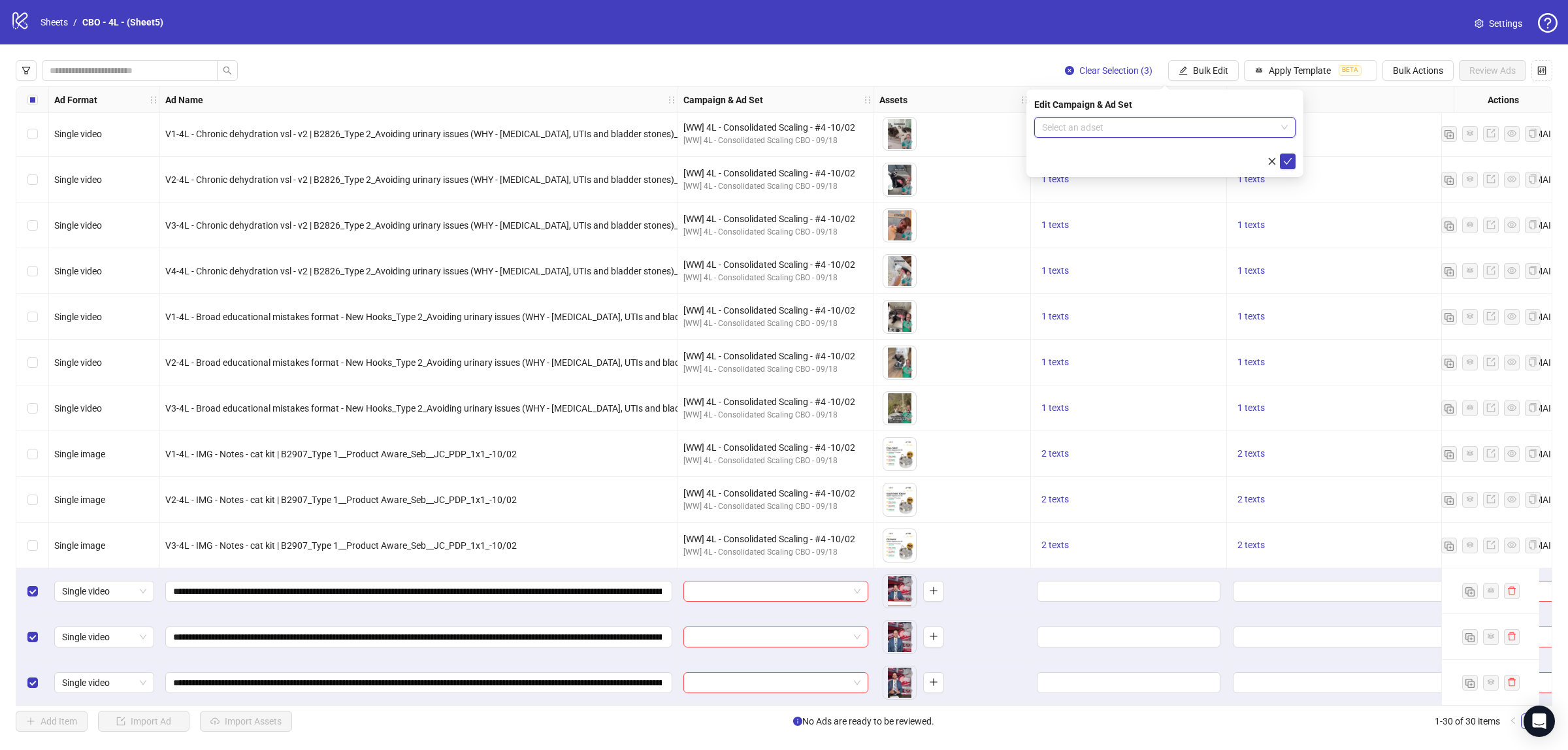
click at [1094, 133] on input "search" at bounding box center [1158, 127] width 234 height 20
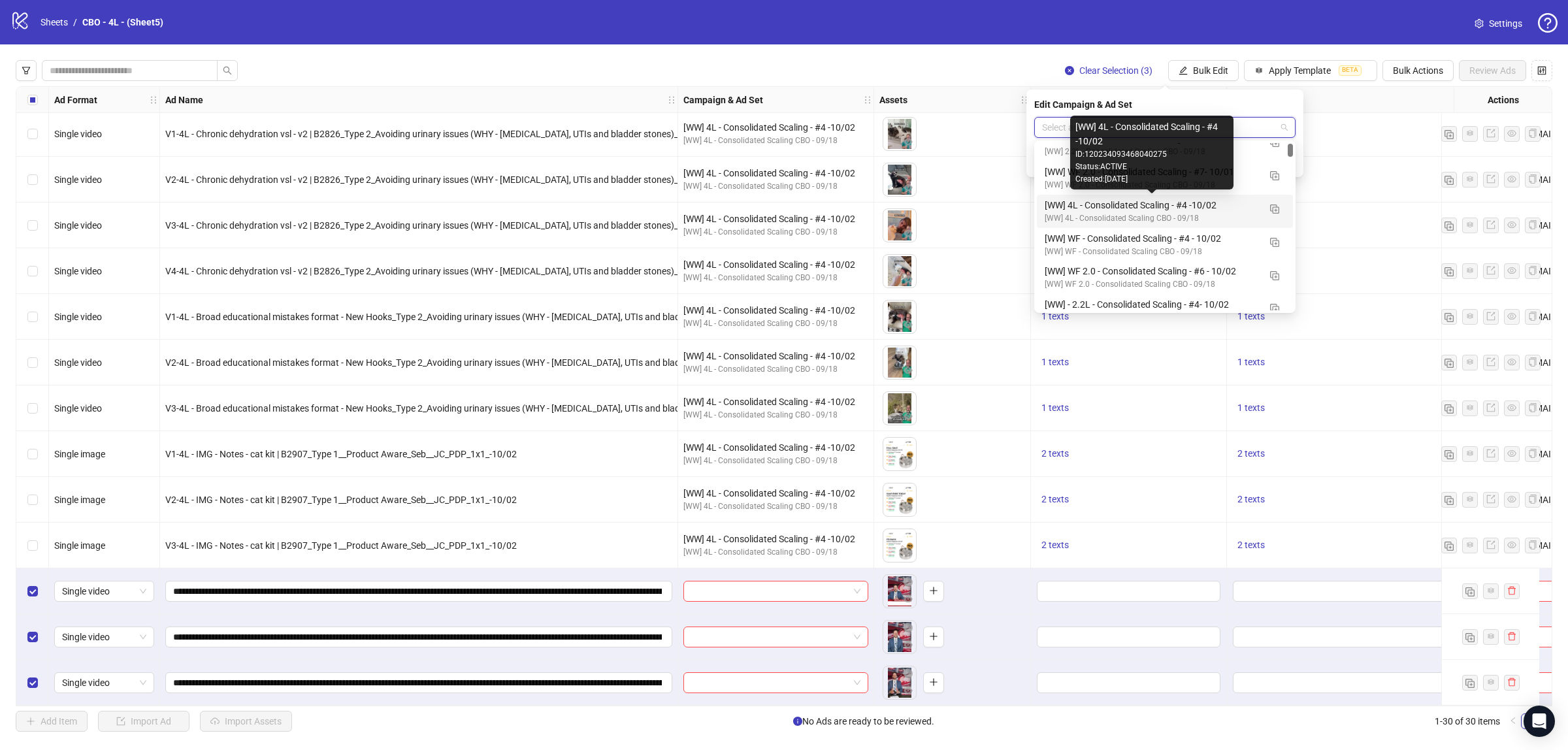
scroll to position [163, 0]
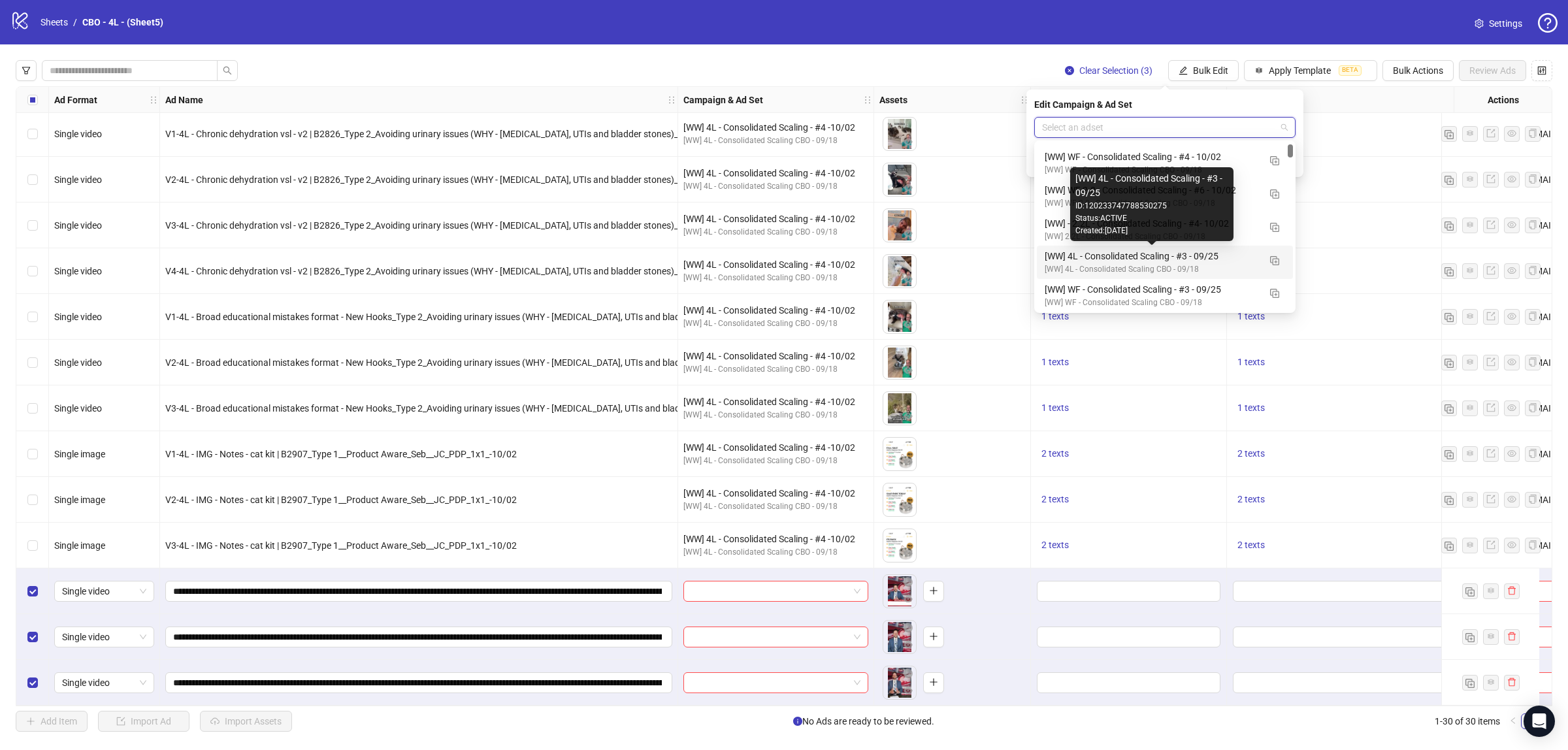
click at [1054, 258] on div "[WW] 4L - Consolidated Scaling - #3 - 09/25" at bounding box center [1151, 256] width 214 height 14
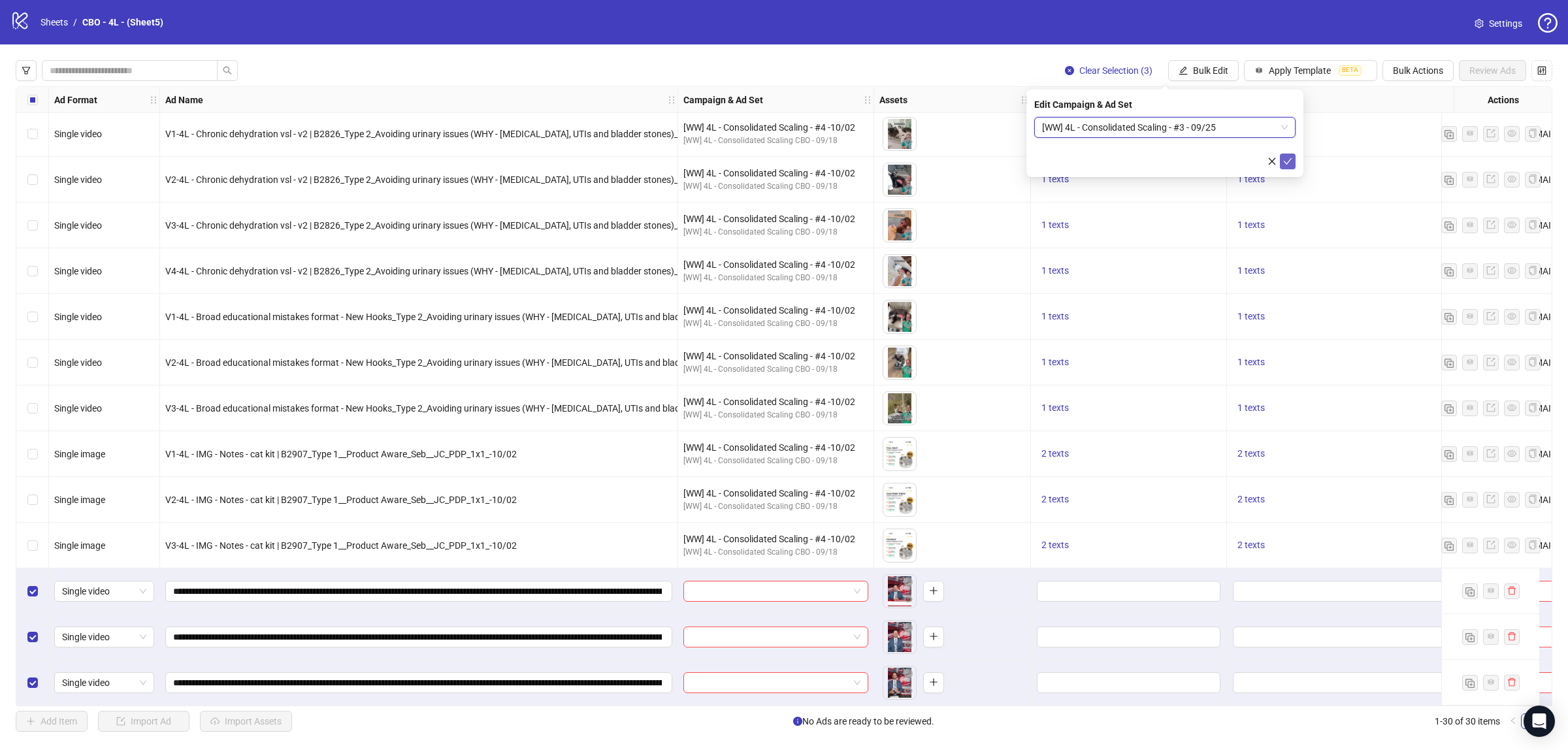
click at [1285, 167] on button "submit" at bounding box center [1287, 161] width 16 height 16
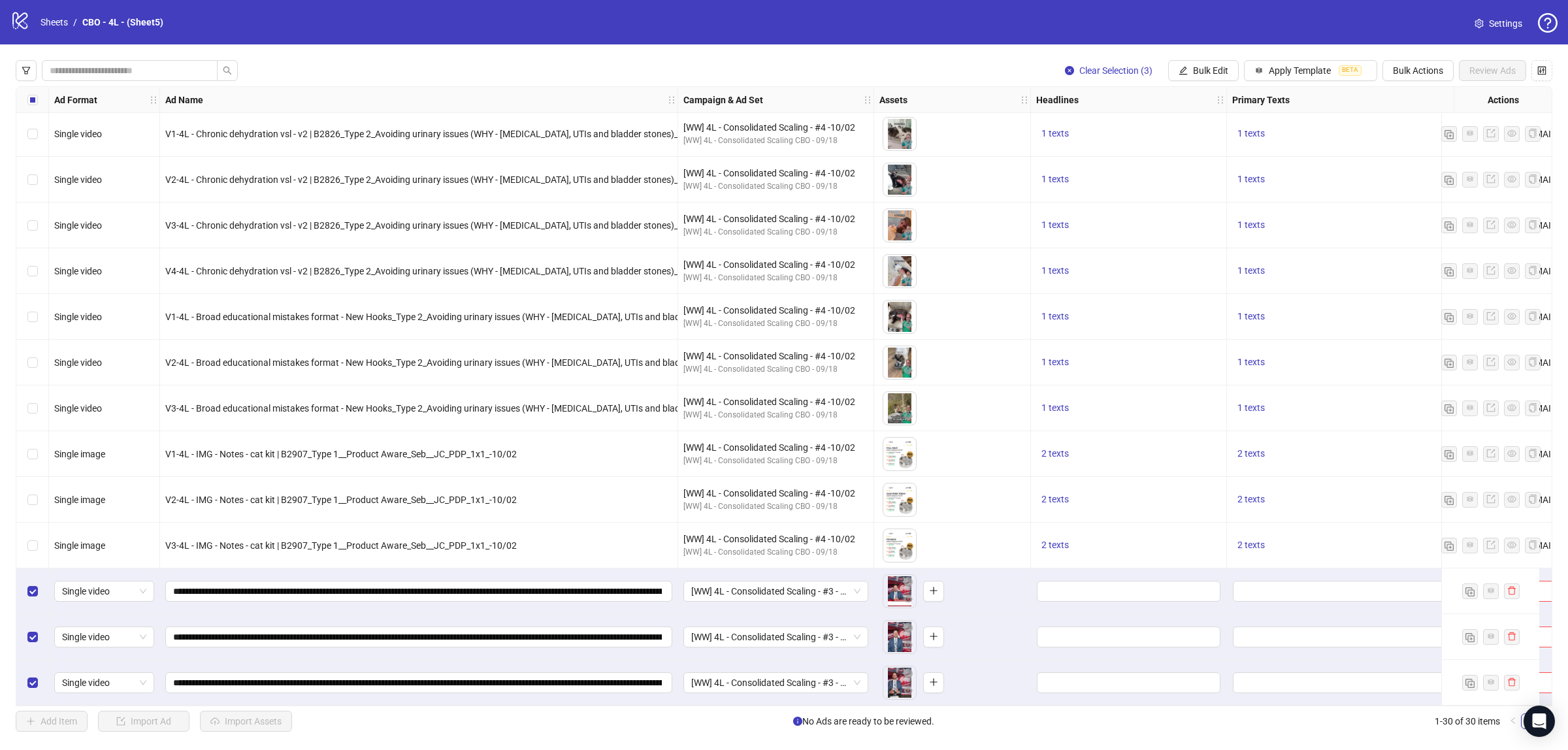
click at [1184, 82] on div "Clear Selection (3) Bulk Edit Apply Template BETA Bulk Actions Review Ads Ad Fo…" at bounding box center [784, 396] width 1568 height 703
click at [1190, 79] on button "Bulk Edit" at bounding box center [1203, 70] width 71 height 21
click at [1211, 158] on span "Headlines" at bounding box center [1214, 160] width 78 height 14
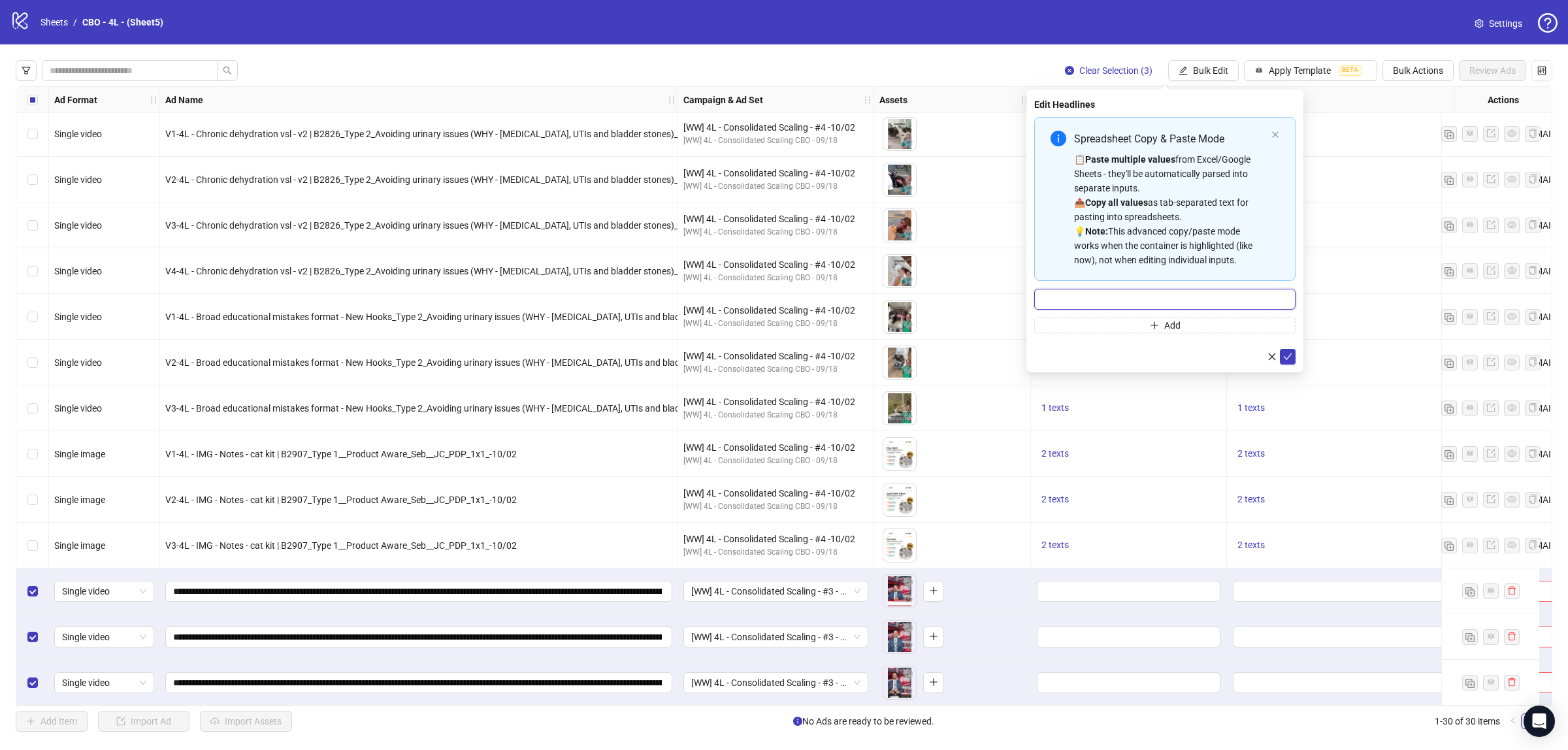
click at [1148, 302] on input "Multi-input container - paste or copy values" at bounding box center [1164, 299] width 261 height 21
paste input "**********"
type input "**********"
click at [1288, 354] on icon "check" at bounding box center [1288, 357] width 9 height 9
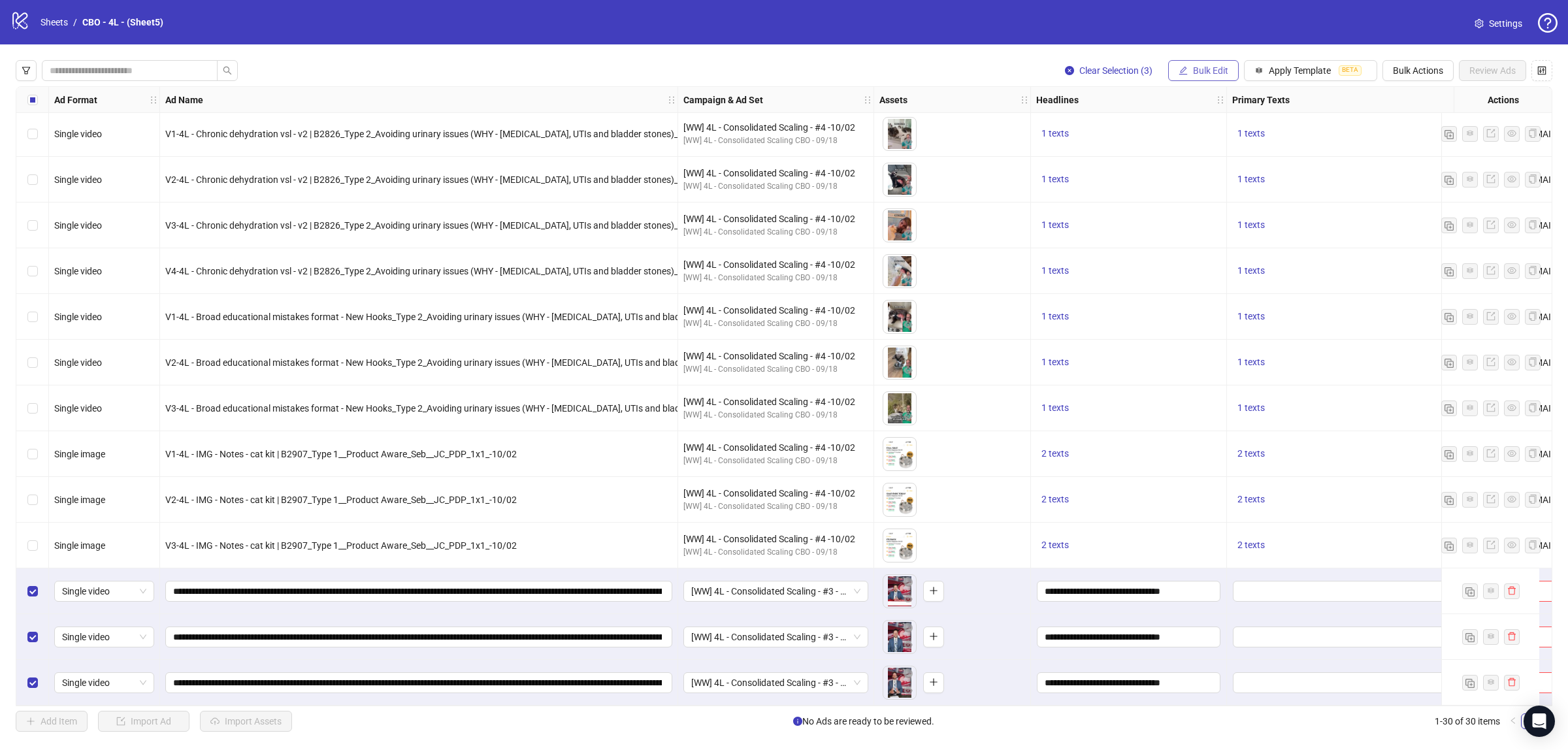
click at [1220, 64] on button "Bulk Edit" at bounding box center [1203, 70] width 71 height 21
click at [1207, 180] on span "Primary Texts" at bounding box center [1214, 181] width 78 height 14
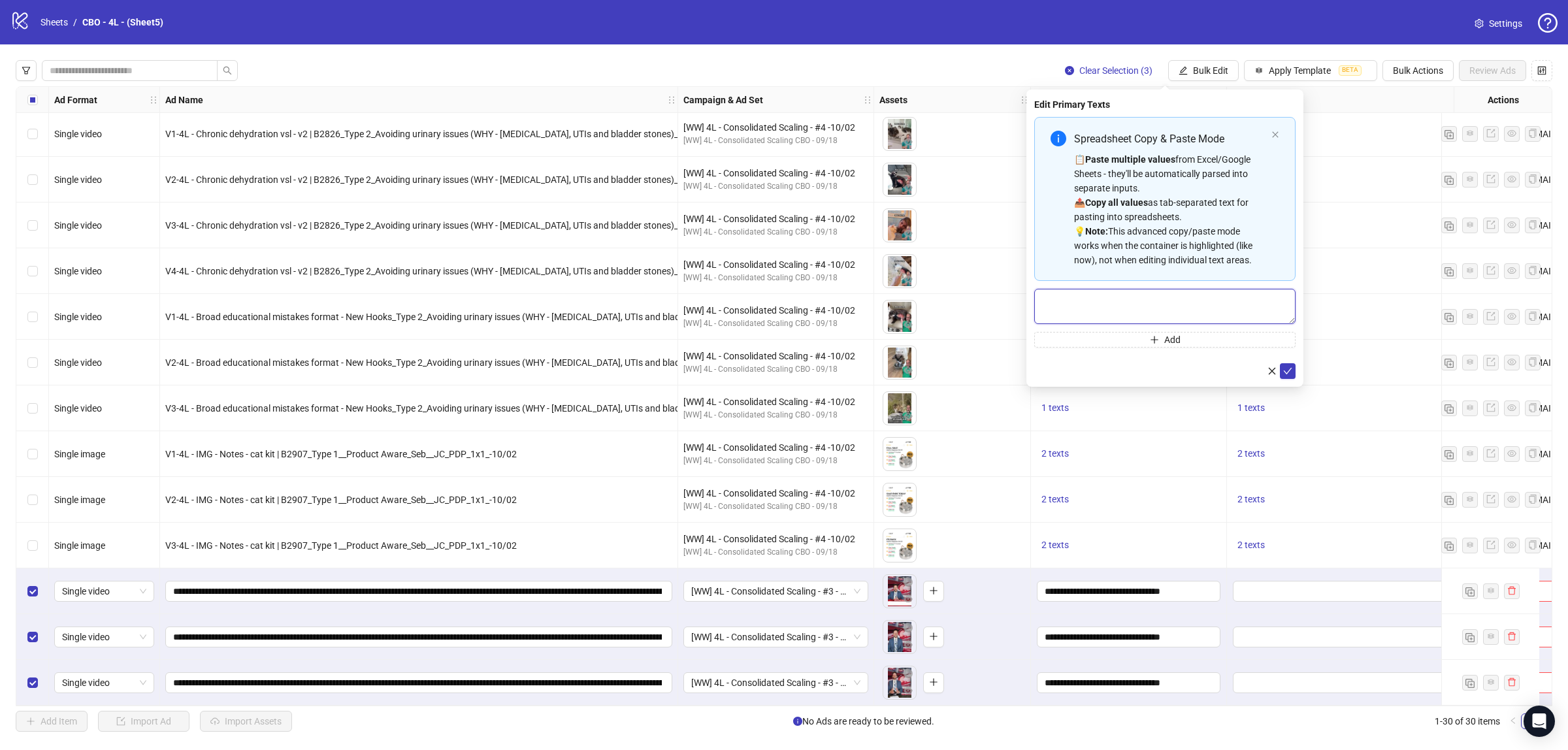
click at [1164, 304] on textarea "Multi-text input container - paste or copy values" at bounding box center [1164, 306] width 261 height 35
paste textarea "**********"
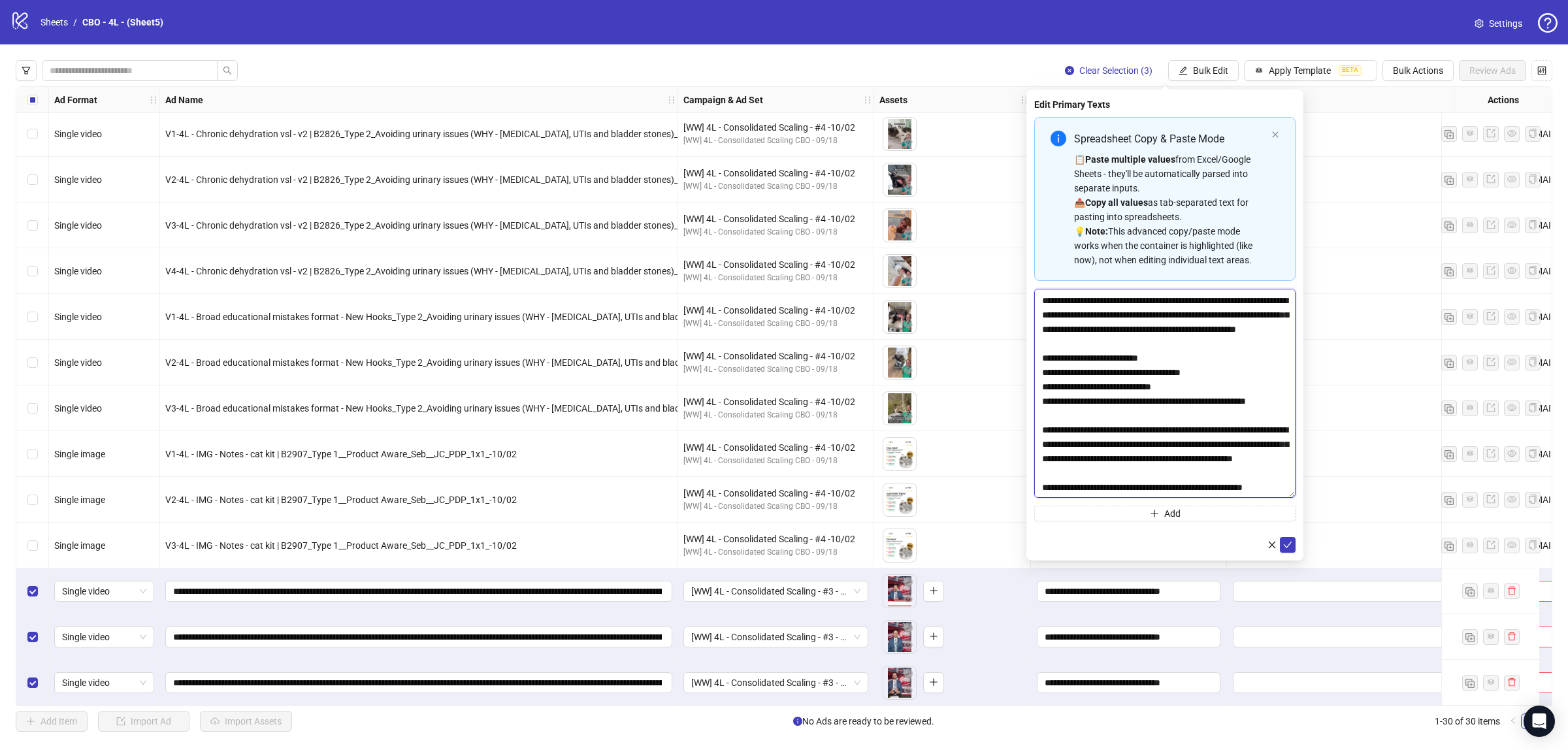
drag, startPoint x: 1291, startPoint y: 318, endPoint x: 1274, endPoint y: 505, distance: 187.8
click at [1275, 498] on textarea "**********" at bounding box center [1164, 393] width 261 height 209
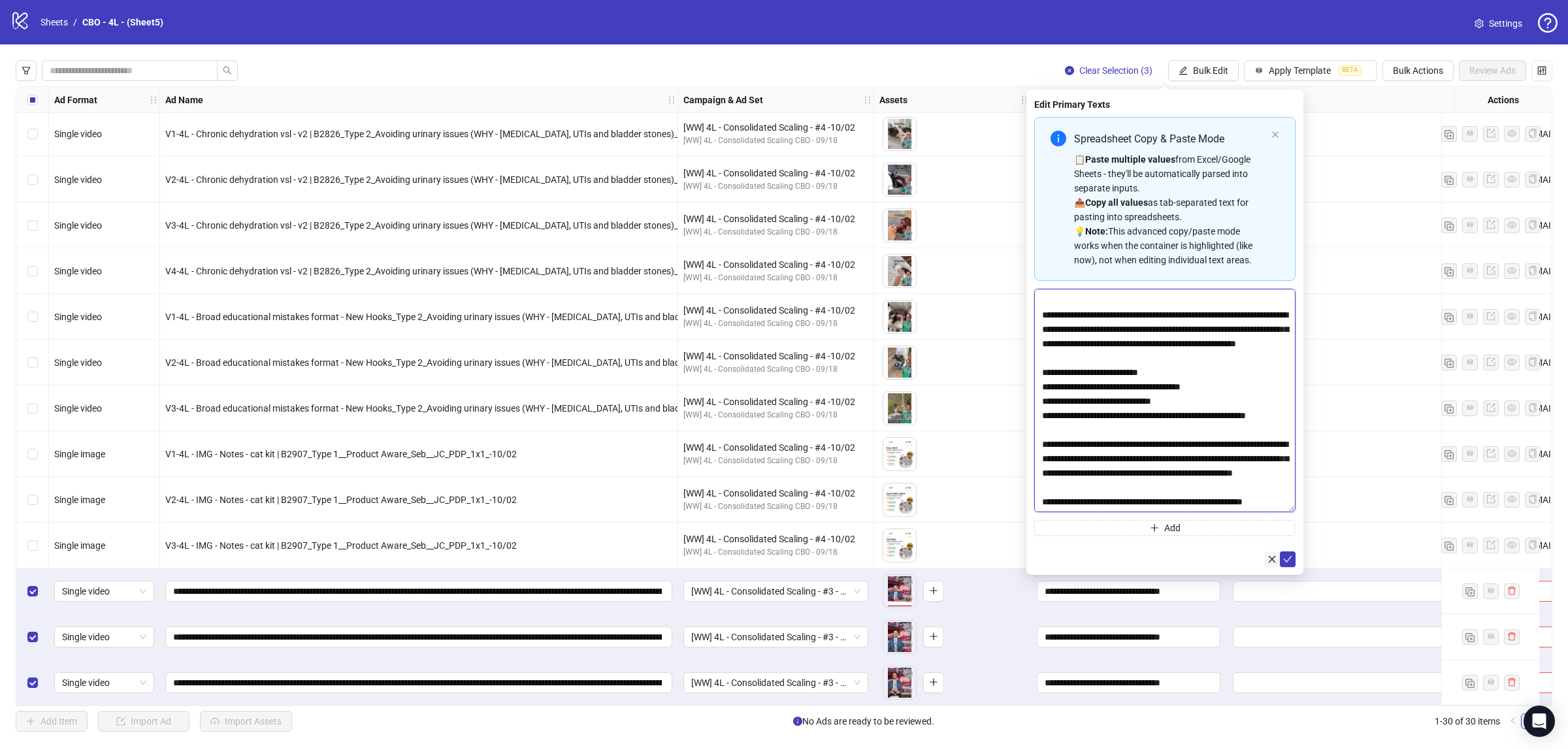
scroll to position [70, 0]
type textarea "**********"
click at [1284, 556] on icon "check" at bounding box center [1288, 559] width 9 height 9
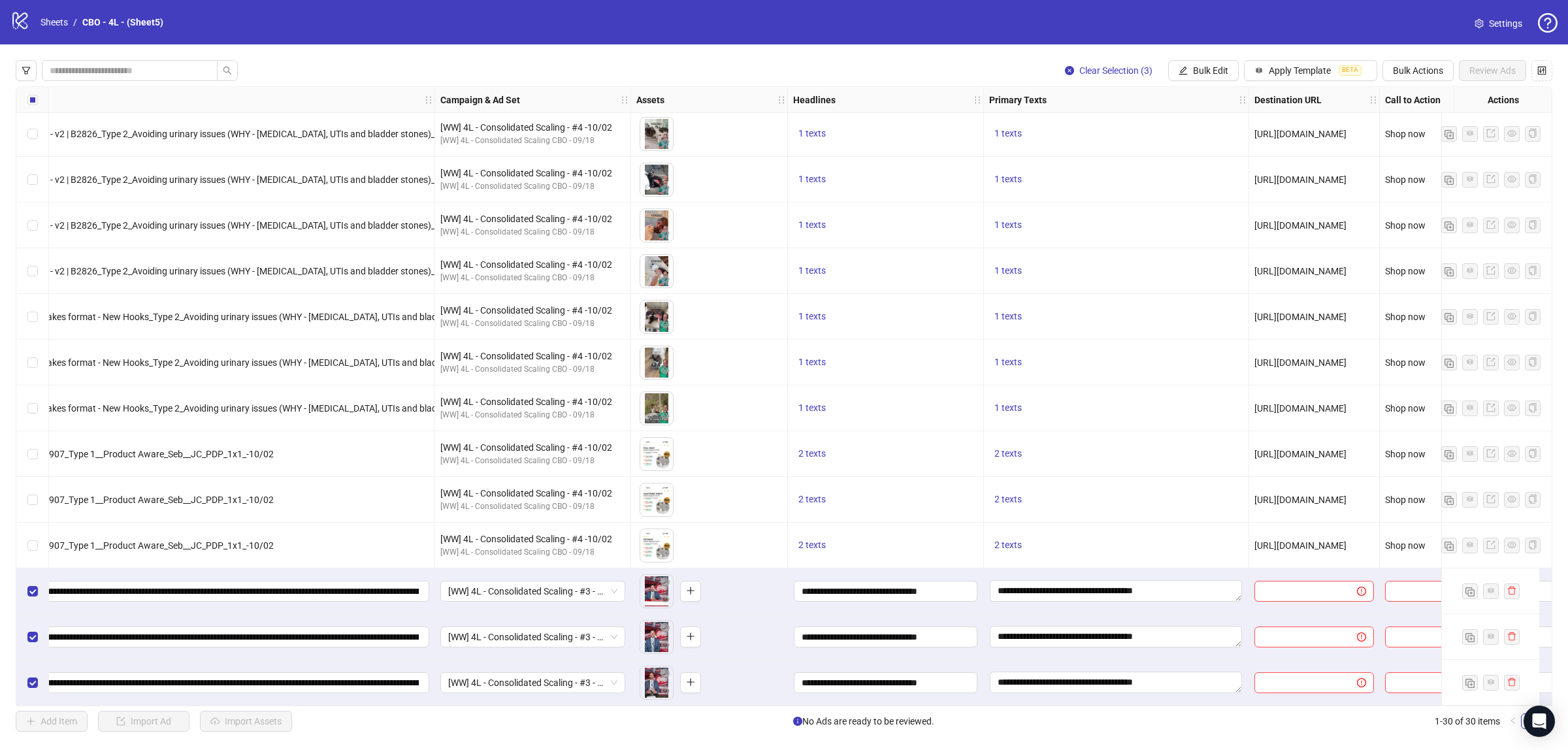
scroll to position [785, 270]
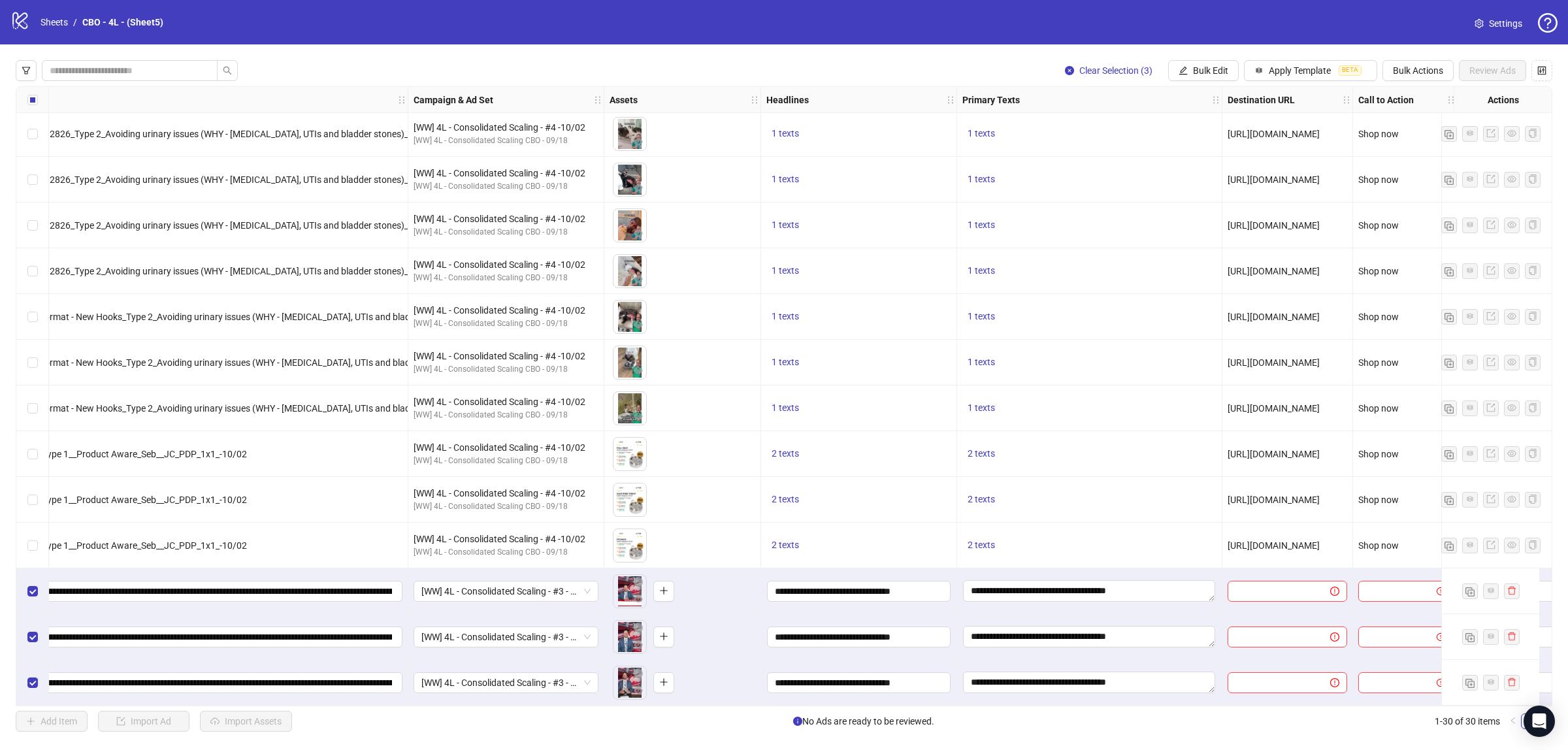
click at [1285, 540] on span "[URL][DOMAIN_NAME]" at bounding box center [1273, 546] width 92 height 11
copy span "[URL][DOMAIN_NAME]"
click at [1200, 76] on button "Bulk Edit" at bounding box center [1203, 70] width 71 height 21
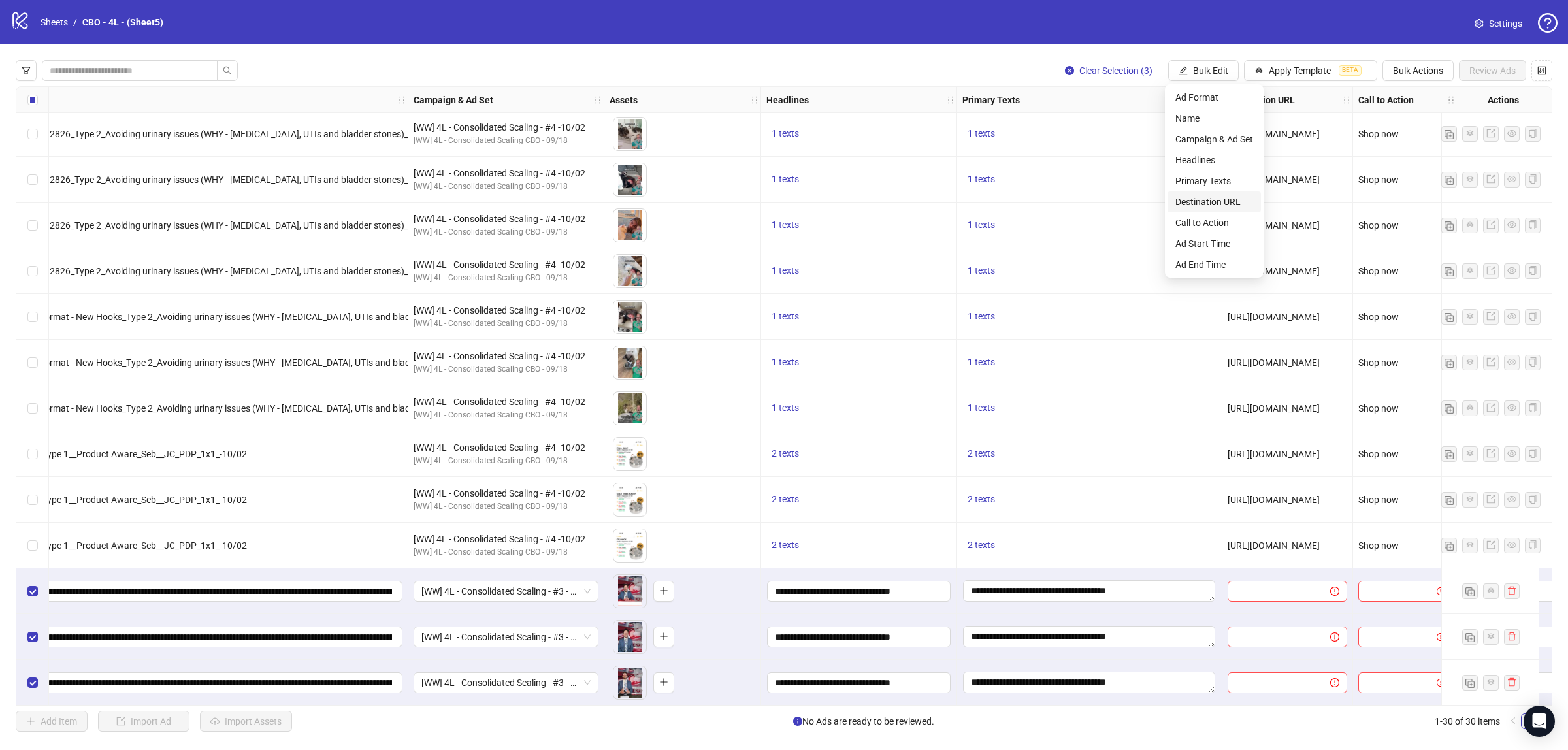
click at [1212, 197] on span "Destination URL" at bounding box center [1214, 201] width 78 height 14
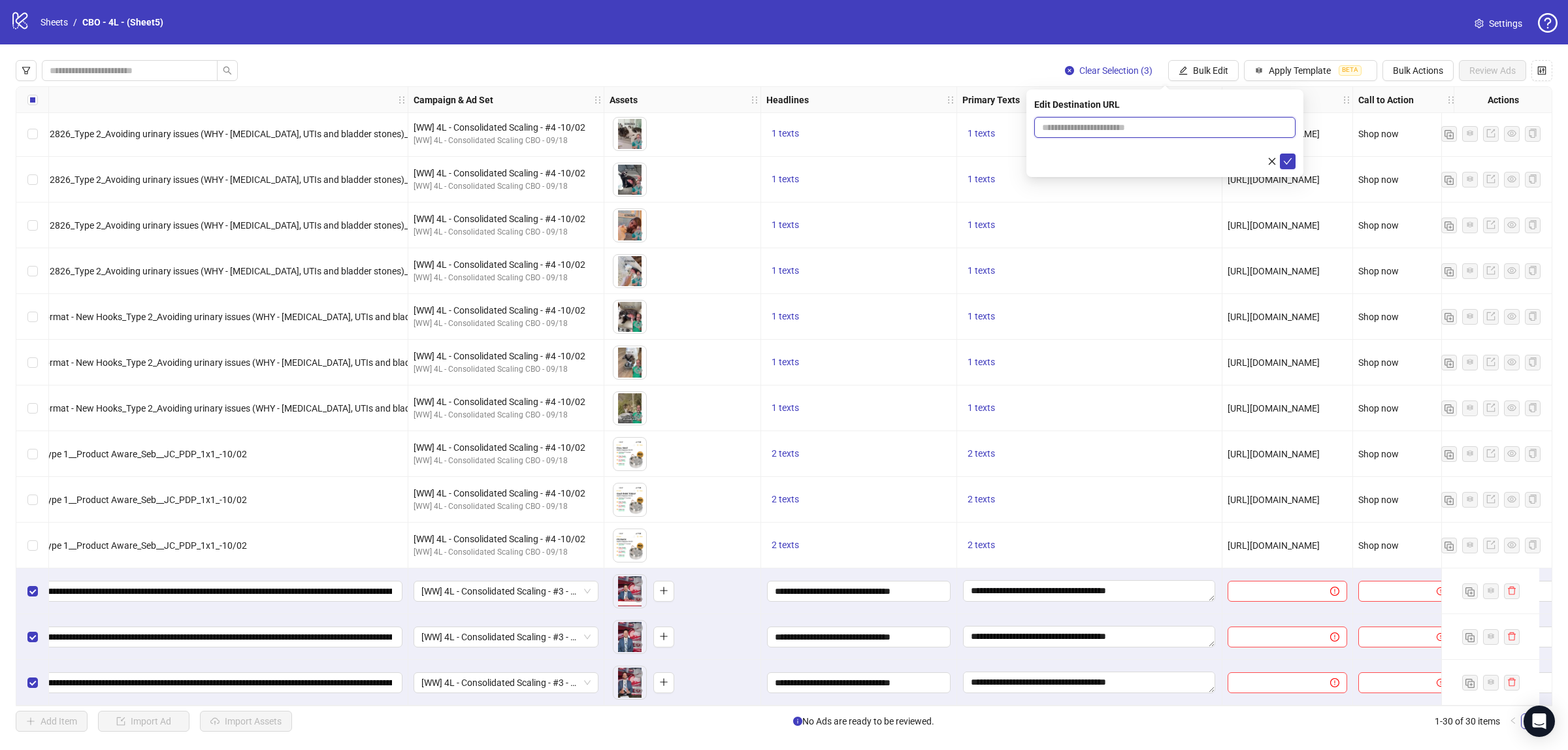
click at [1144, 130] on input "text" at bounding box center [1159, 127] width 235 height 14
paste input "**********"
type input "**********"
click at [1283, 163] on icon "check" at bounding box center [1288, 162] width 9 height 9
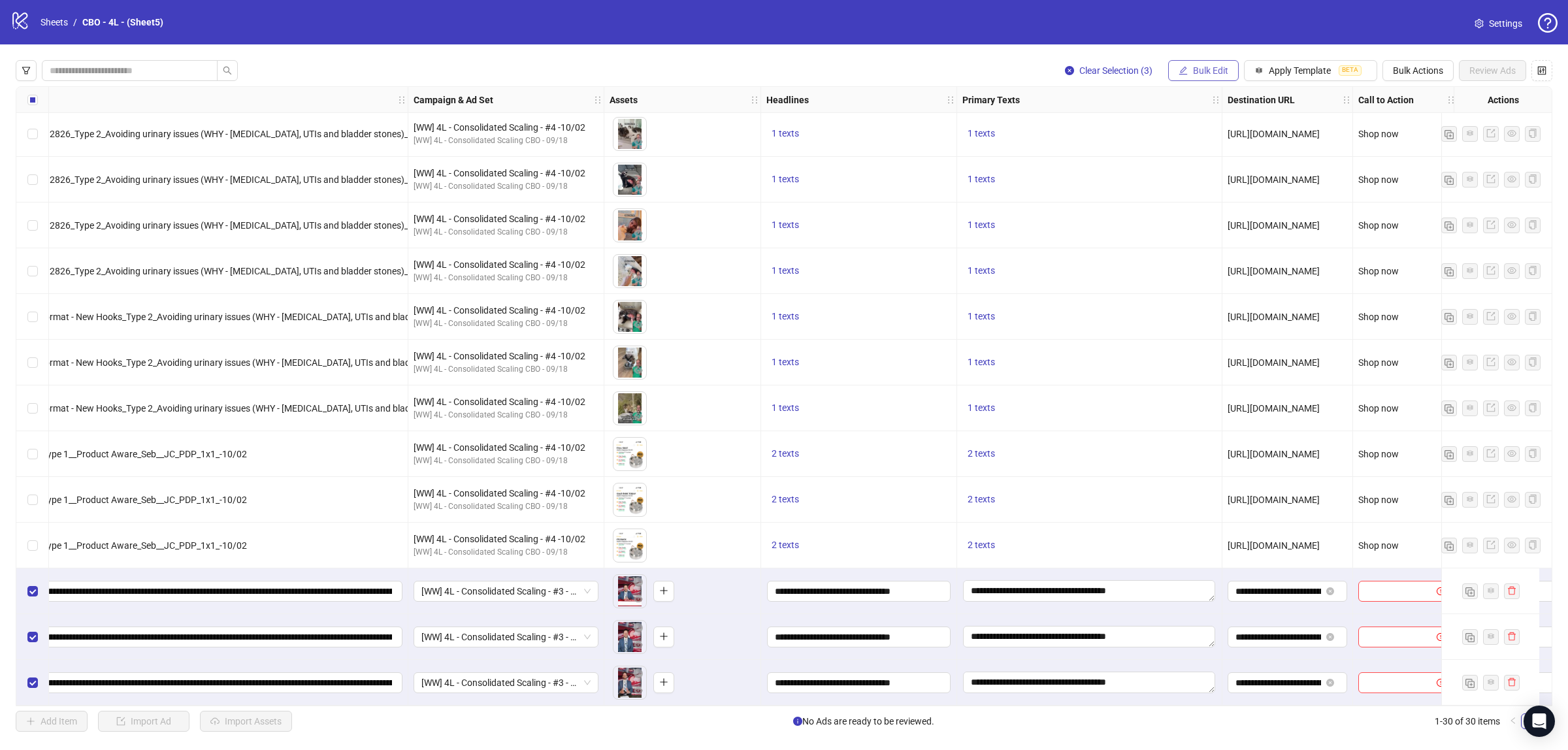
click at [1206, 69] on span "Bulk Edit" at bounding box center [1210, 71] width 35 height 11
click at [1197, 217] on span "Call to Action" at bounding box center [1214, 223] width 78 height 14
click at [1166, 133] on input "search" at bounding box center [1158, 127] width 234 height 20
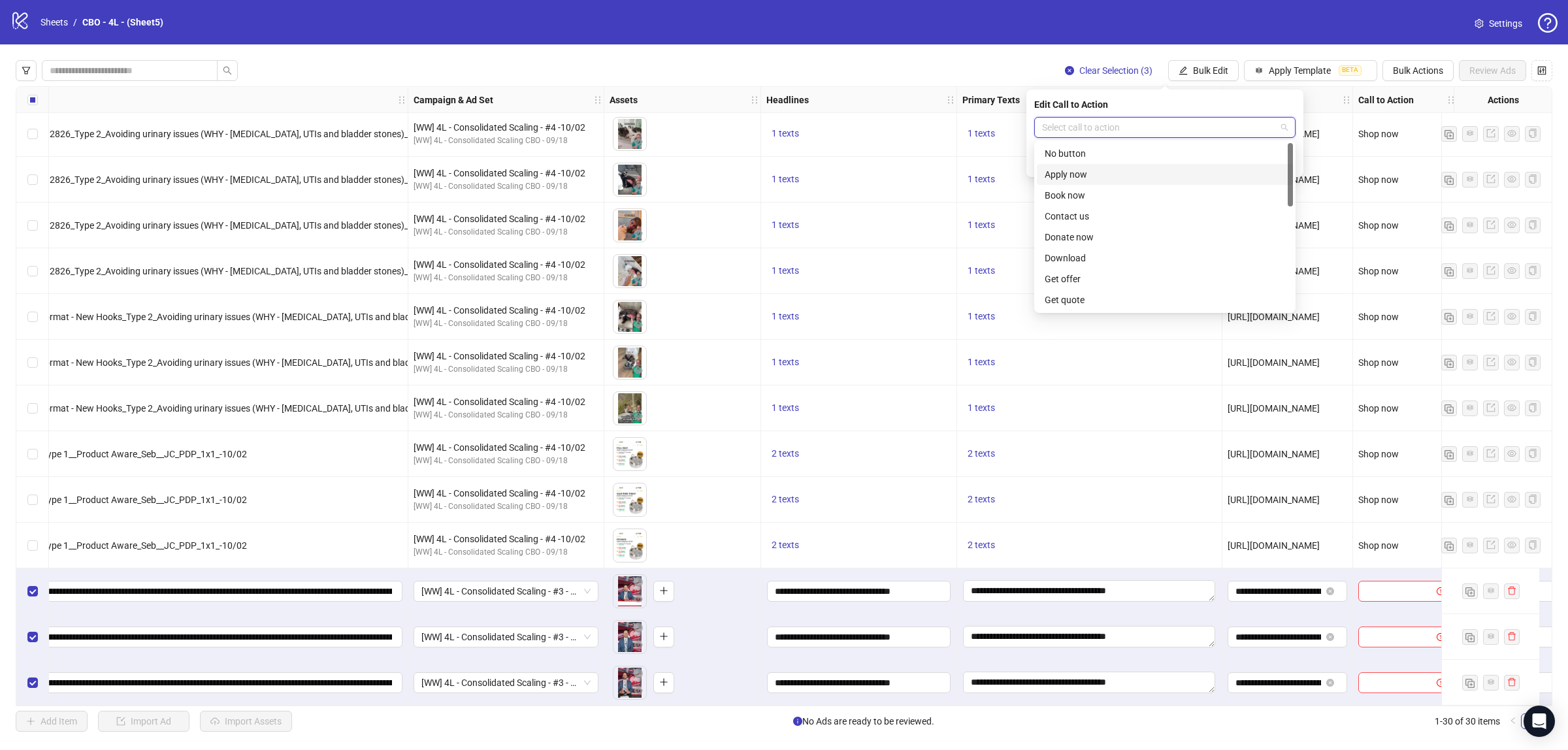
scroll to position [272, 0]
click at [1094, 198] on div "Shop now" at bounding box center [1164, 195] width 240 height 14
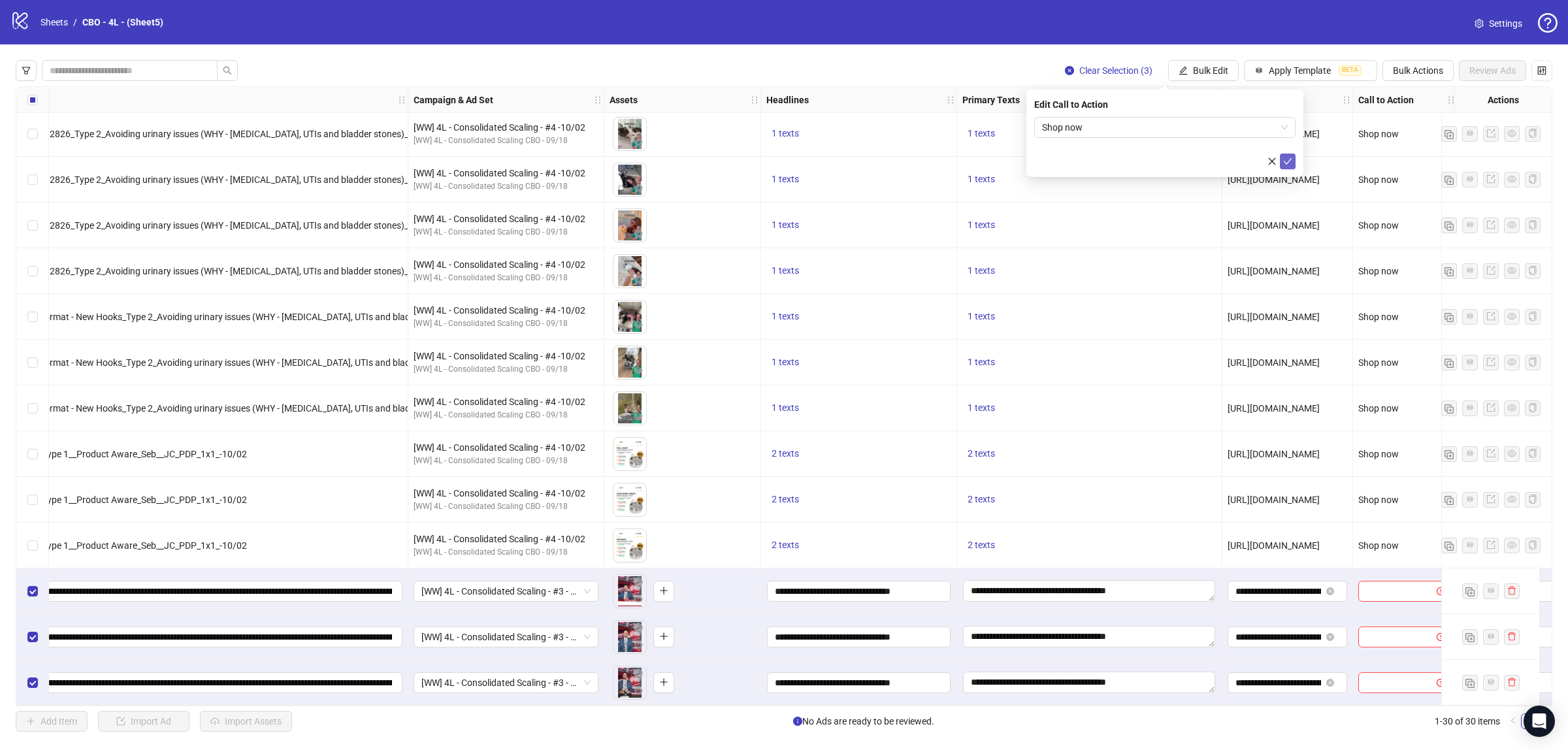
click at [1284, 161] on icon "check" at bounding box center [1288, 161] width 8 height 7
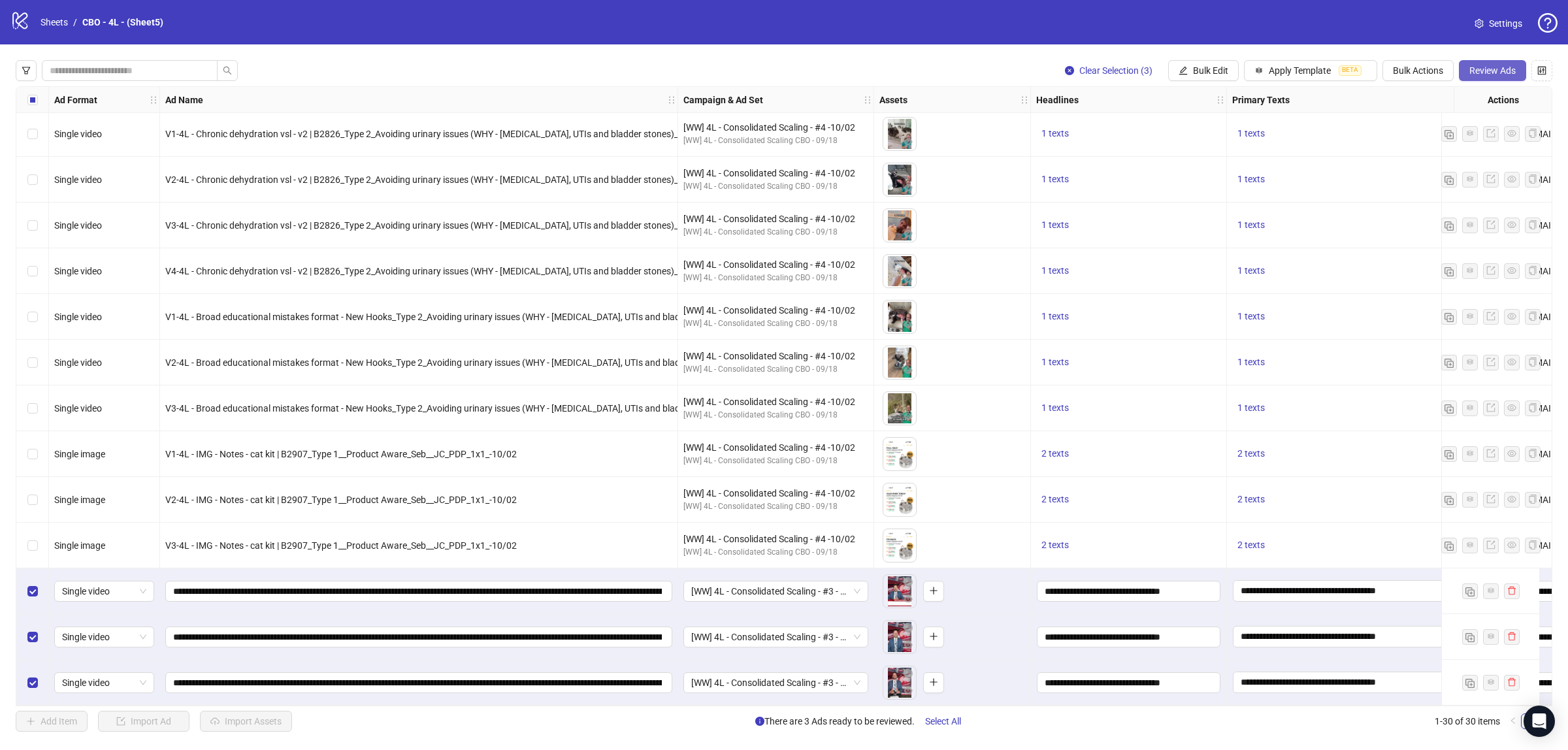
click at [1490, 67] on span "Review Ads" at bounding box center [1492, 71] width 46 height 11
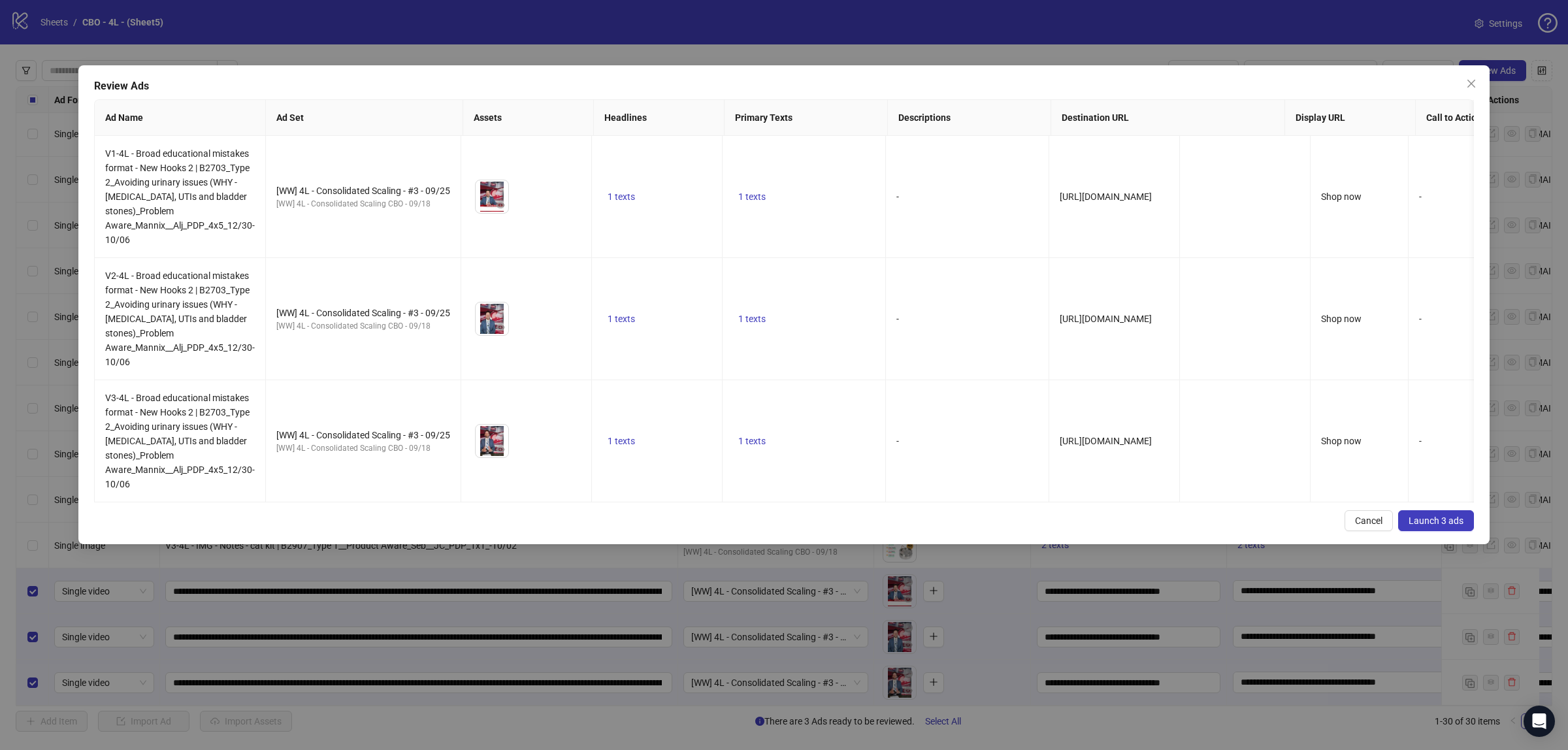
click at [1413, 526] on span "Launch 3 ads" at bounding box center [1435, 521] width 55 height 11
